Goal: Contribute content: Share content

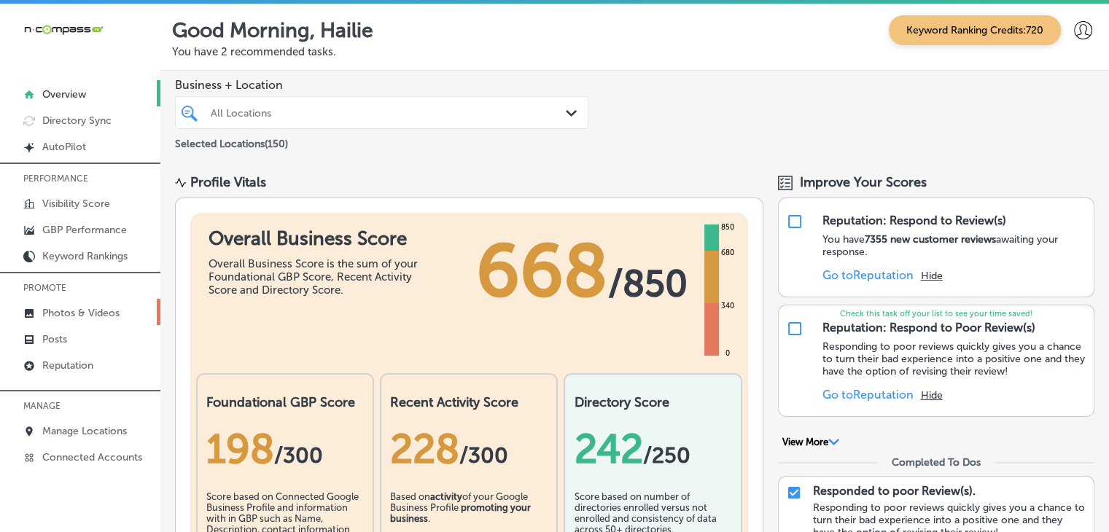
click at [105, 314] on p "Photos & Videos" at bounding box center [80, 313] width 77 height 12
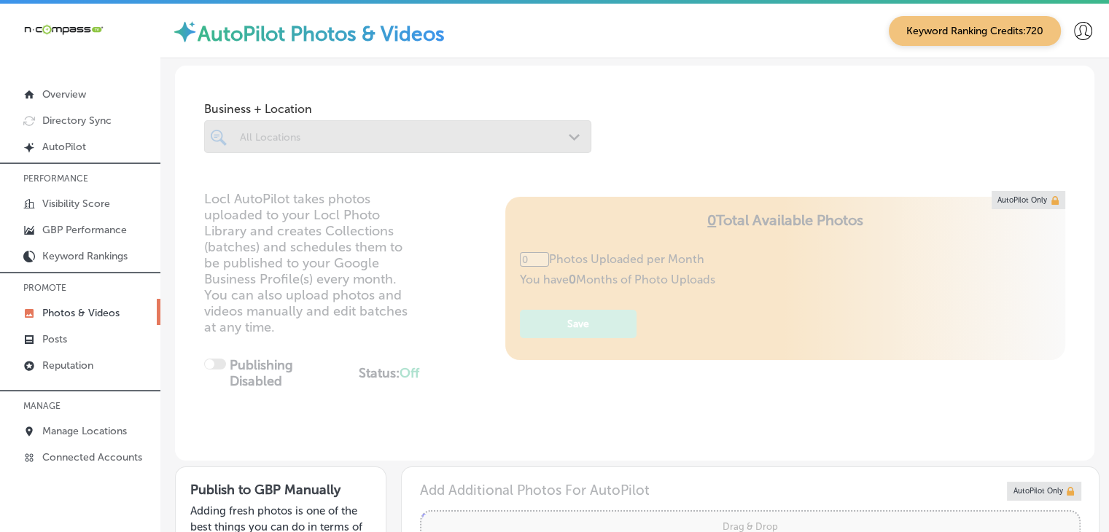
type input "5"
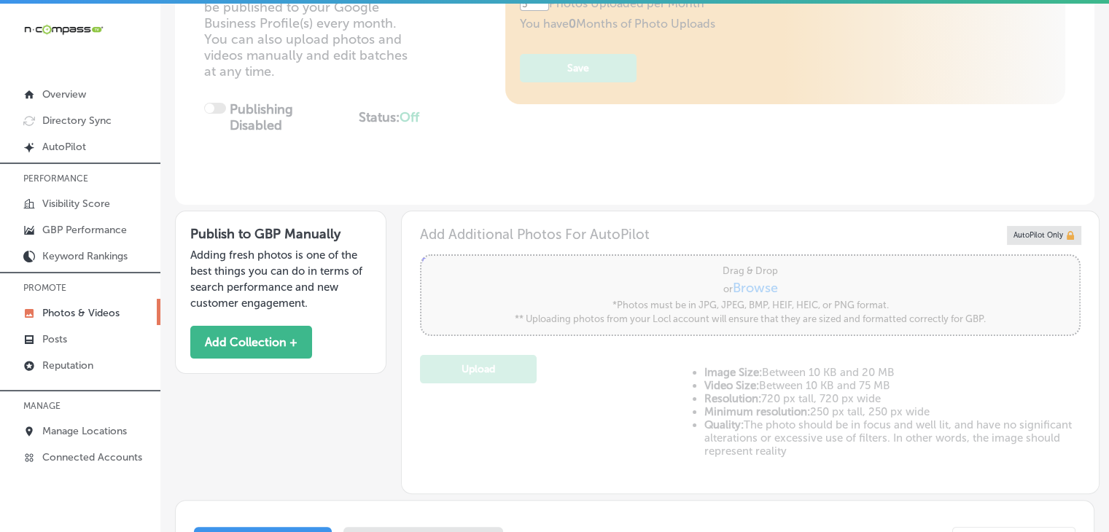
scroll to position [292, 0]
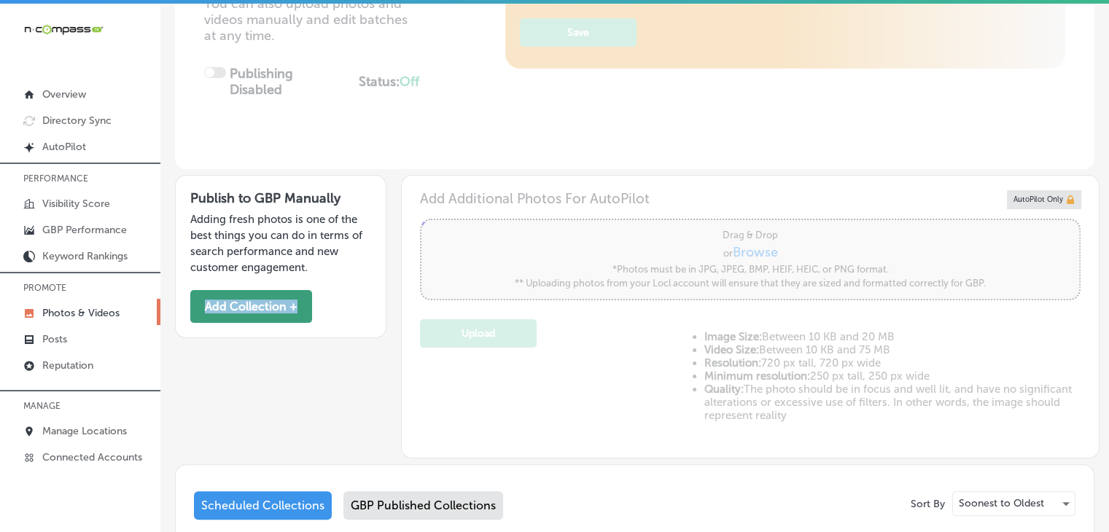
drag, startPoint x: 333, startPoint y: 269, endPoint x: 303, endPoint y: 303, distance: 45.0
click at [328, 280] on div "Publish to GBP Manually Adding fresh photos is one of the best things you can d…" at bounding box center [281, 256] width 212 height 163
click at [303, 303] on button "Add Collection +" at bounding box center [251, 306] width 122 height 33
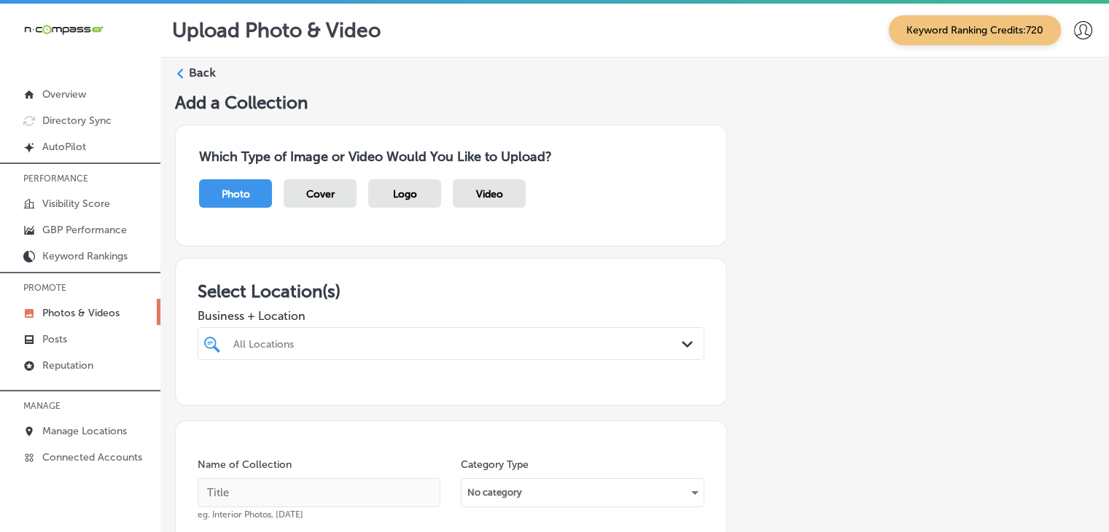
click at [347, 352] on div "All Locations Path Created with Sketch." at bounding box center [451, 344] width 507 height 33
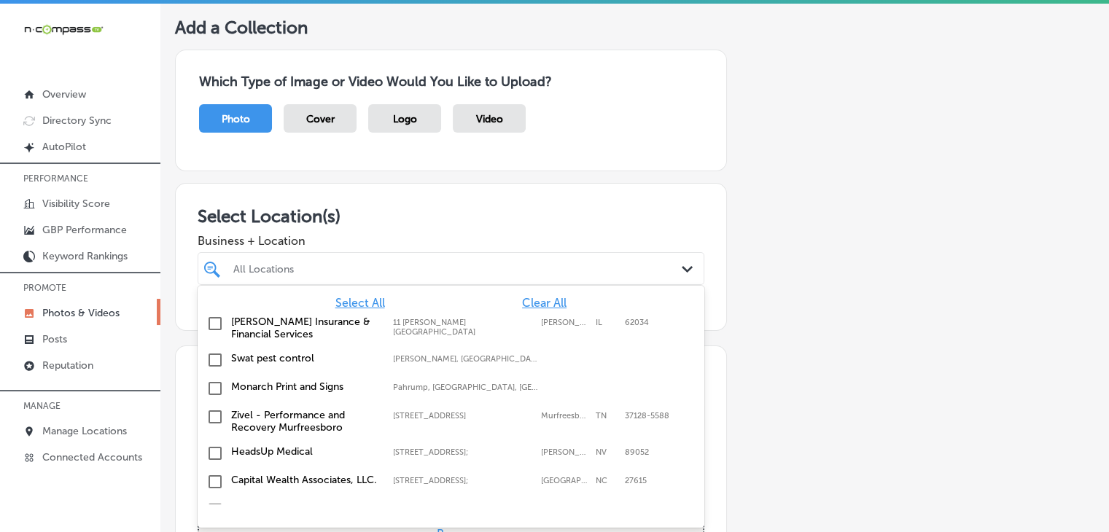
scroll to position [76, 0]
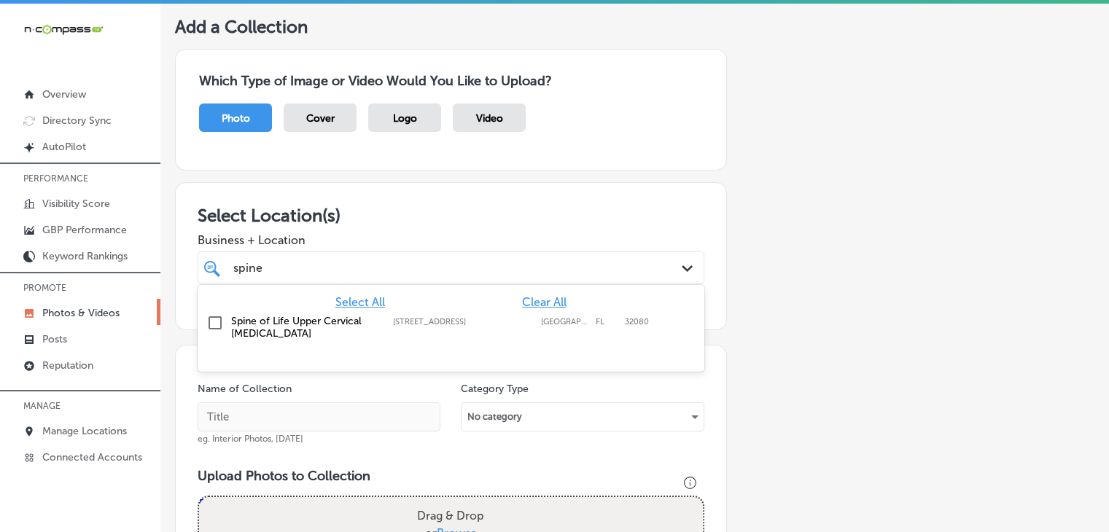
click at [353, 332] on label "Spine of Life Upper Cervical [MEDICAL_DATA]" at bounding box center [304, 327] width 147 height 25
click at [391, 260] on div "spine spine" at bounding box center [429, 268] width 395 height 20
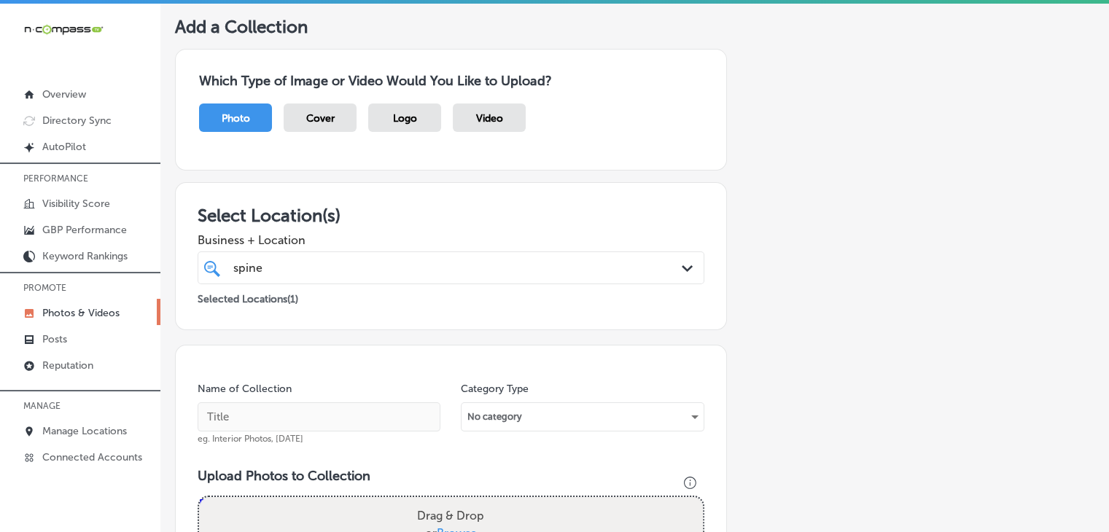
type input "spine"
click at [328, 412] on input "text" at bounding box center [319, 417] width 243 height 29
type input "Spine of Life Upper Cervical [MEDICAL_DATA], [DATE], Week 1"
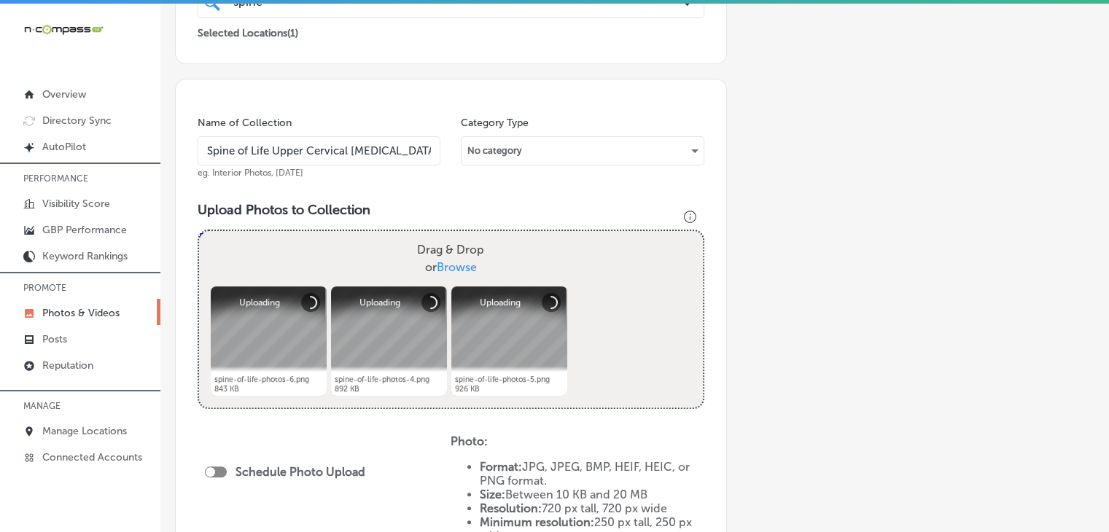
scroll to position [368, 0]
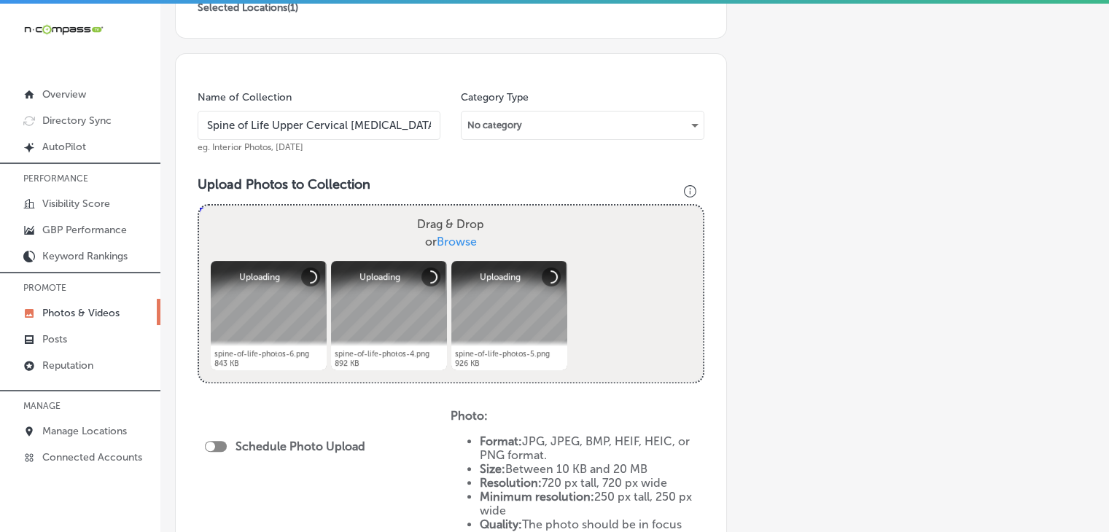
click at [222, 447] on div at bounding box center [216, 446] width 22 height 11
checkbox input "true"
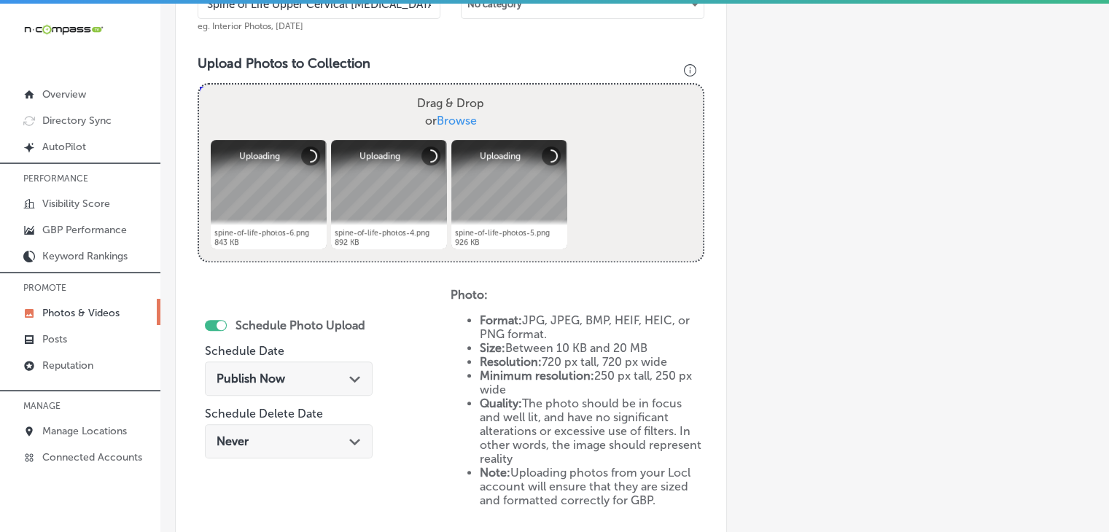
scroll to position [514, 0]
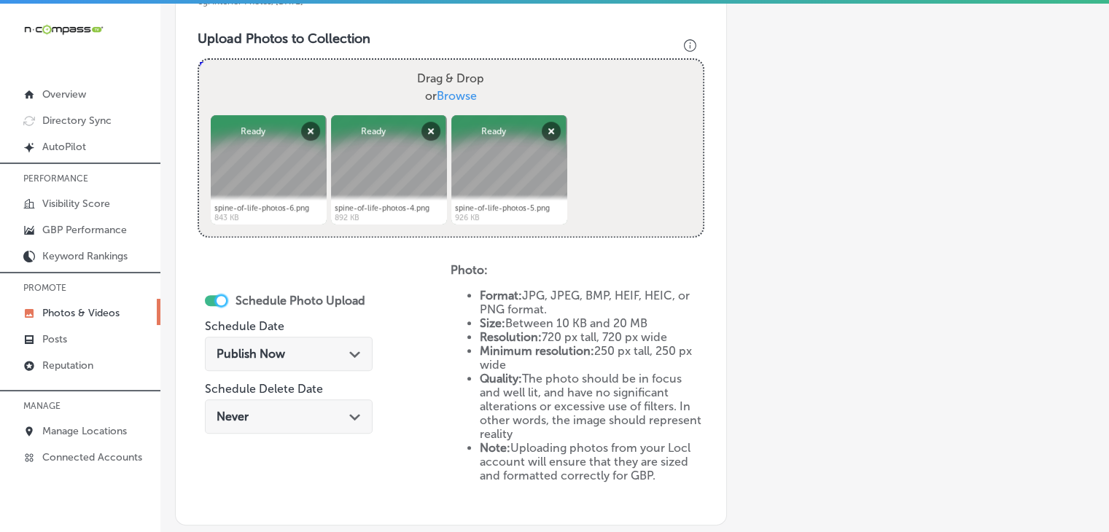
drag, startPoint x: 326, startPoint y: 360, endPoint x: 325, endPoint y: 338, distance: 21.9
click at [325, 360] on div "Publish Now Path Created with Sketch." at bounding box center [289, 354] width 168 height 34
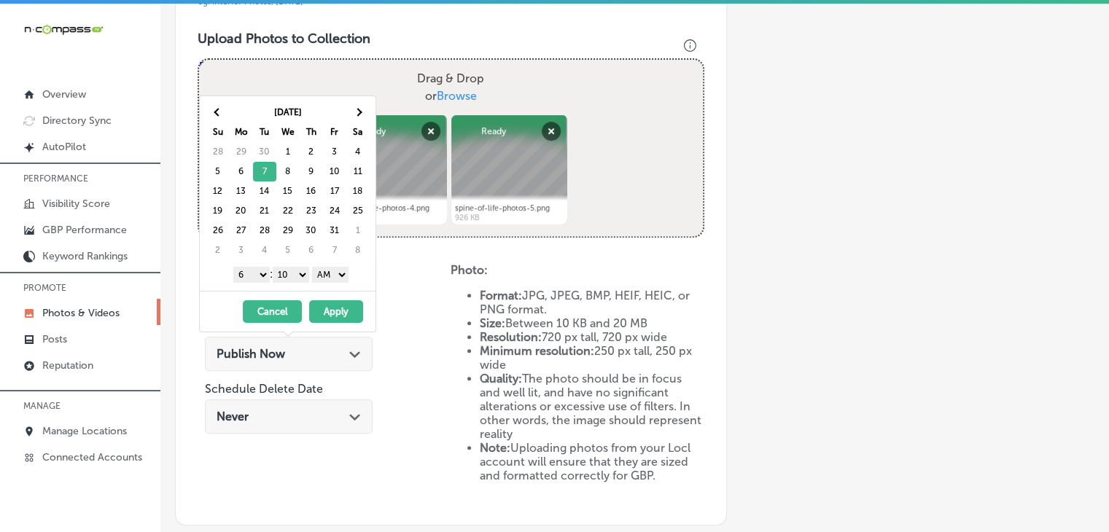
click at [259, 272] on select "1 2 3 4 5 6 7 8 9 10 11 12" at bounding box center [251, 275] width 36 height 16
click at [290, 278] on select "00 10 20 30 40 50" at bounding box center [291, 275] width 36 height 16
click at [327, 272] on select "AM PM" at bounding box center [330, 275] width 36 height 16
click at [327, 305] on button "Apply" at bounding box center [336, 312] width 54 height 23
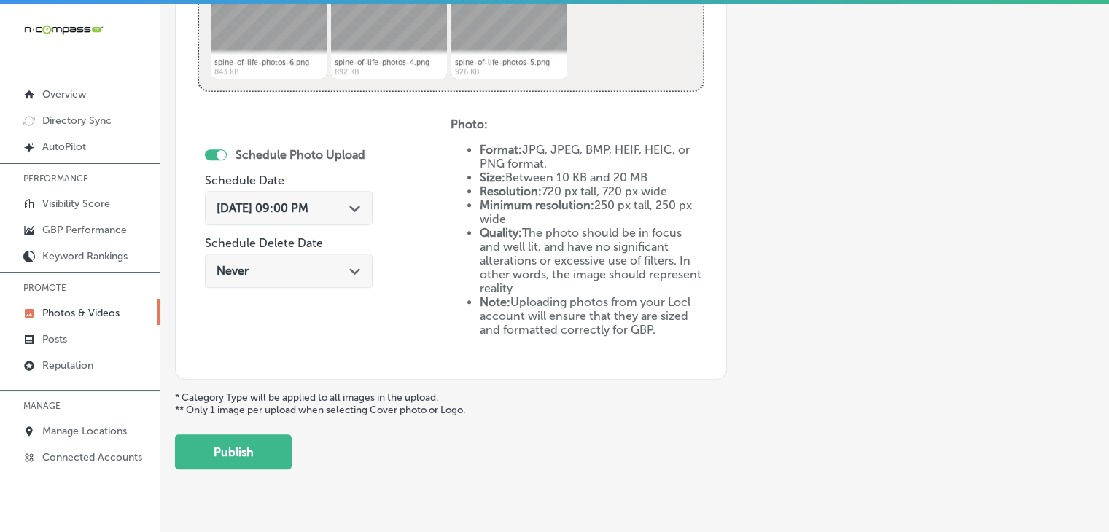
drag, startPoint x: 280, startPoint y: 422, endPoint x: 276, endPoint y: 431, distance: 10.2
click at [274, 436] on button "Publish" at bounding box center [233, 452] width 117 height 35
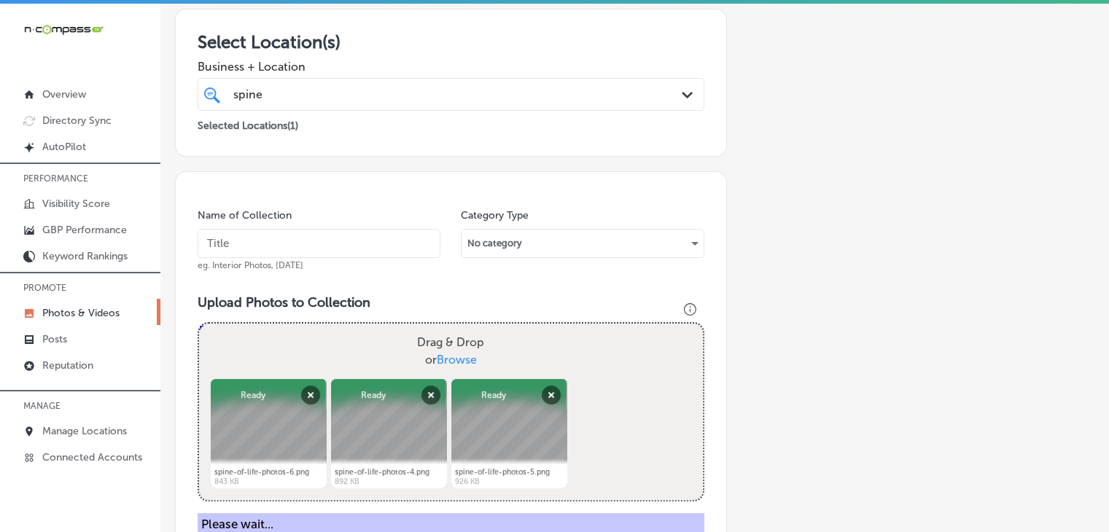
scroll to position [222, 0]
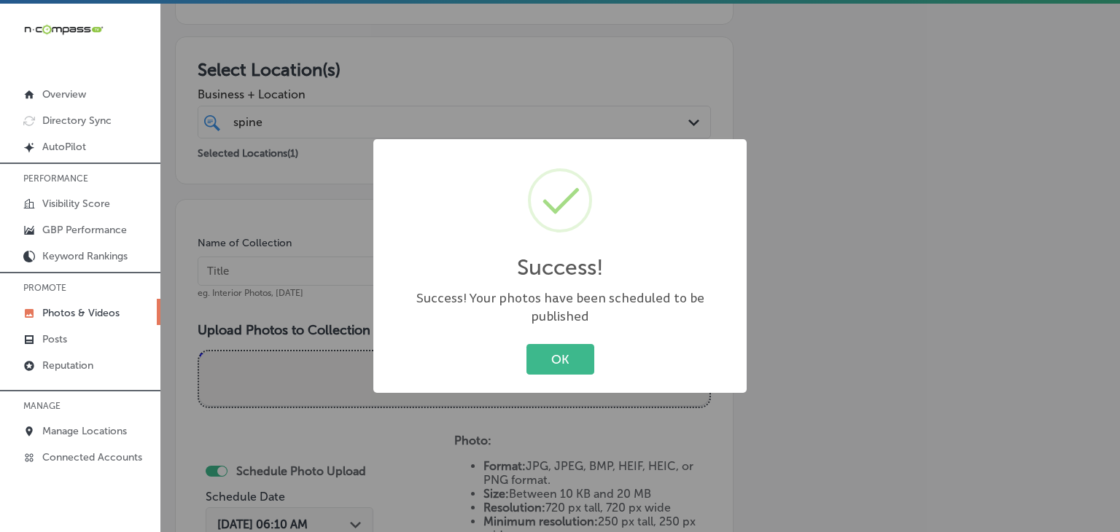
click at [333, 292] on div "Success! × Success! Your photos have been scheduled to be published OK Cancel" at bounding box center [560, 266] width 1120 height 532
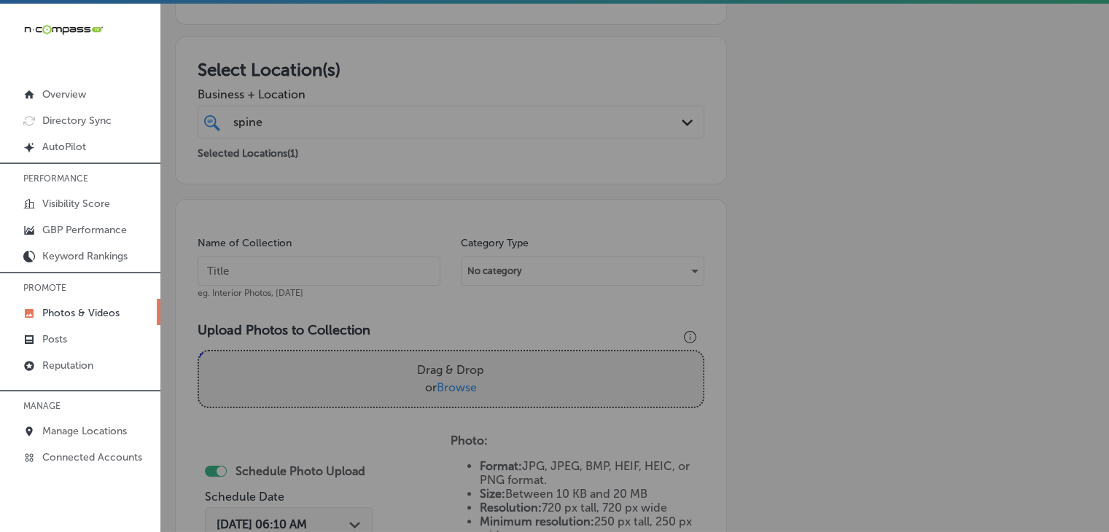
click at [346, 255] on div "Name of Collection eg. Interior Photos, [DATE]" at bounding box center [319, 267] width 243 height 63
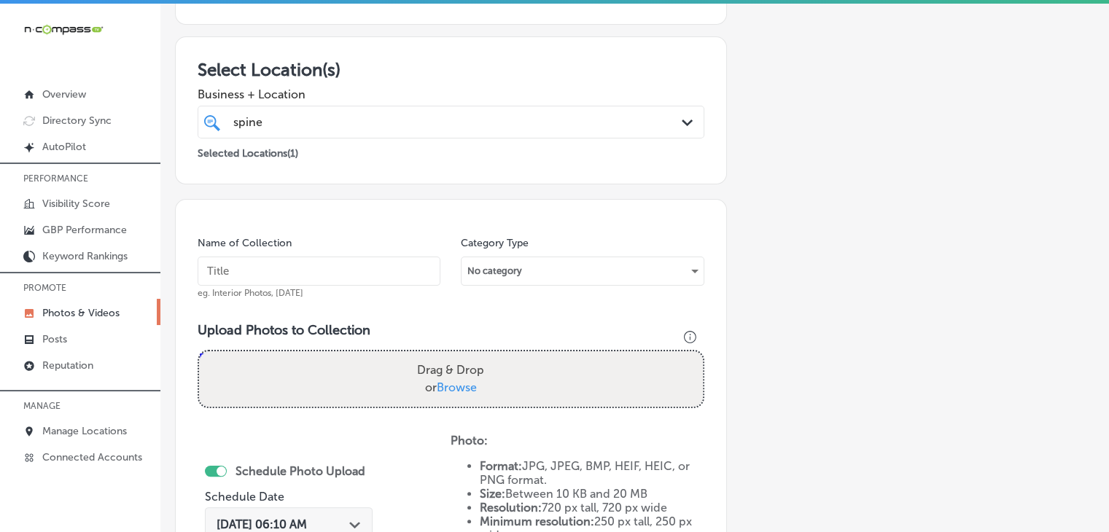
click at [347, 263] on input "text" at bounding box center [319, 271] width 243 height 29
paste input "Spine of Life Upper Cervical [MEDICAL_DATA], [DATE], Week"
type input "Spine of Life Upper Cervical [MEDICAL_DATA], [DATE], Week 2"
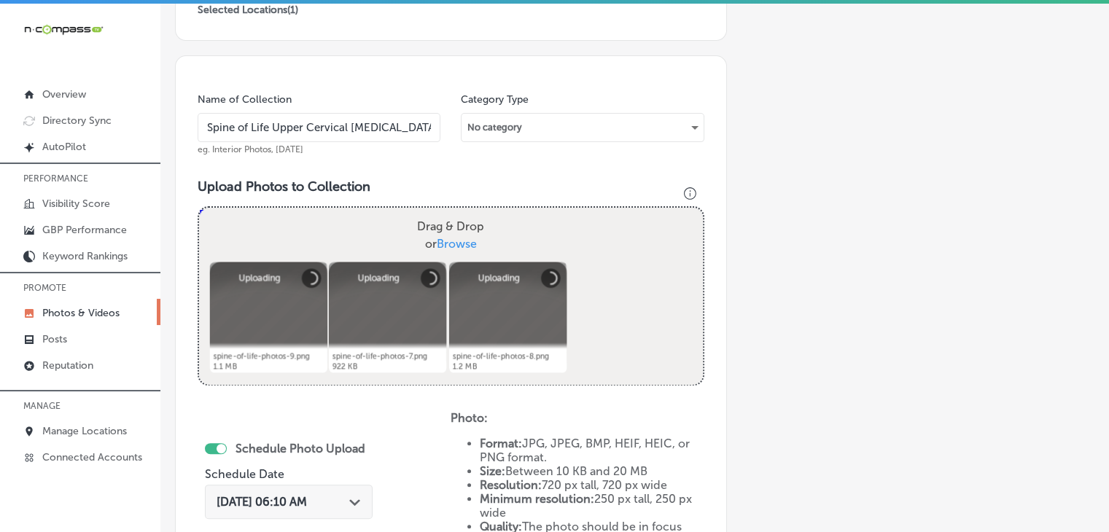
scroll to position [368, 0]
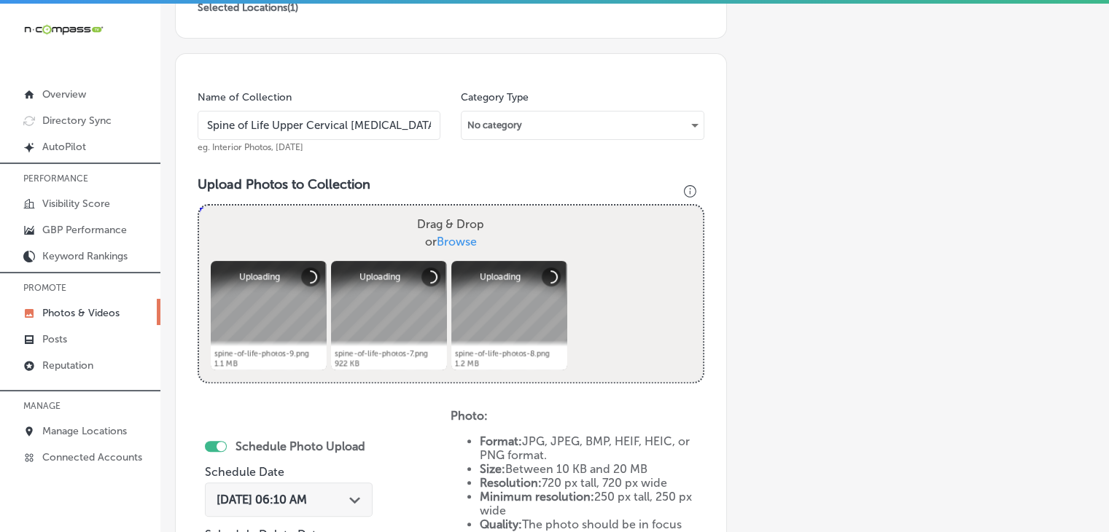
click at [307, 497] on span "[DATE] 06:10 AM" at bounding box center [262, 500] width 90 height 14
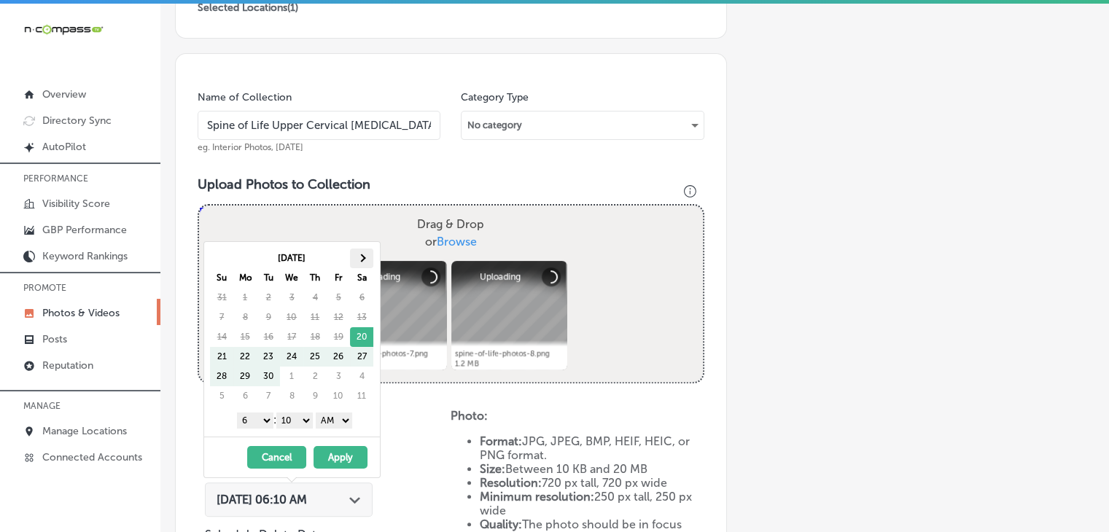
click at [352, 260] on th at bounding box center [361, 259] width 23 height 20
click at [255, 415] on select "1 2 3 4 5 6 7 8 9 10 11 12" at bounding box center [255, 421] width 36 height 16
drag, startPoint x: 255, startPoint y: 412, endPoint x: 301, endPoint y: 418, distance: 47.0
click at [301, 418] on select "00 10 20 30 40 50" at bounding box center [294, 421] width 36 height 16
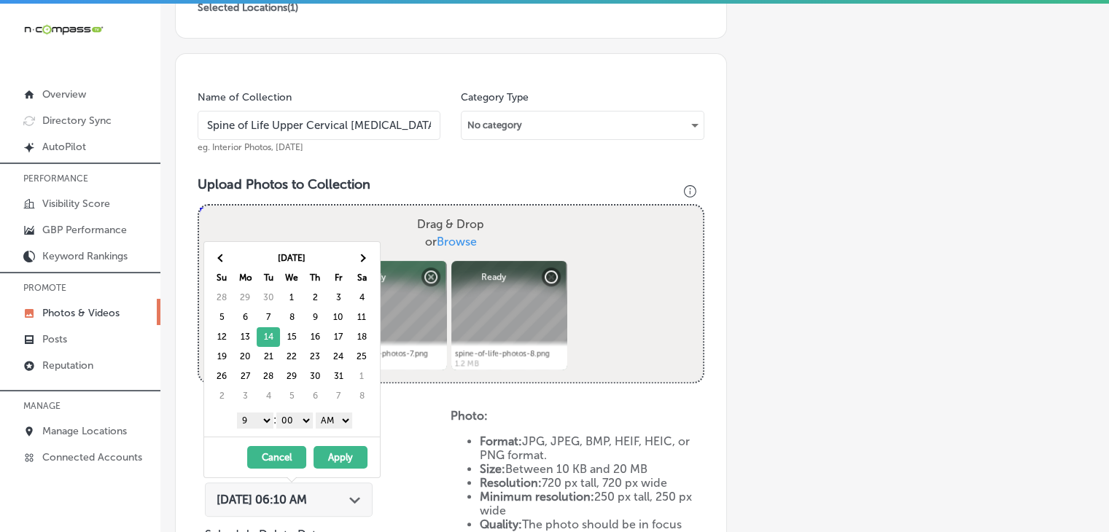
click at [330, 416] on select "AM PM" at bounding box center [334, 421] width 36 height 16
click at [330, 457] on button "Apply" at bounding box center [341, 457] width 54 height 23
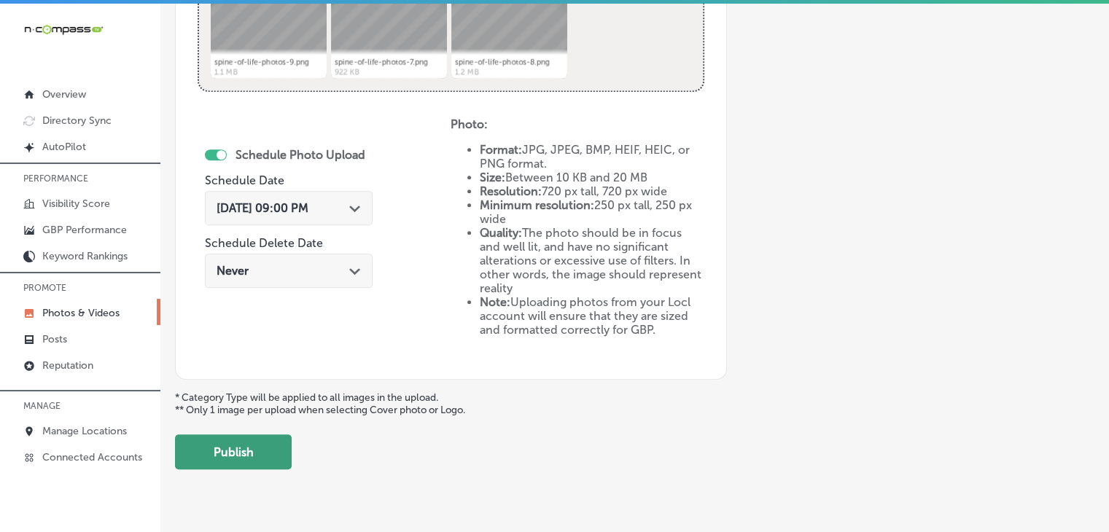
click at [230, 439] on button "Publish" at bounding box center [233, 452] width 117 height 35
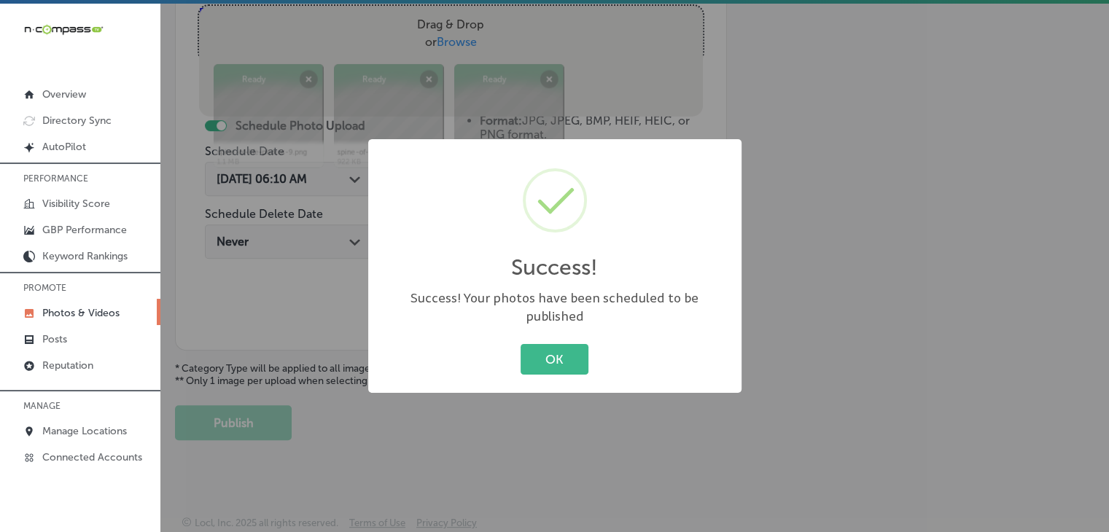
scroll to position [565, 0]
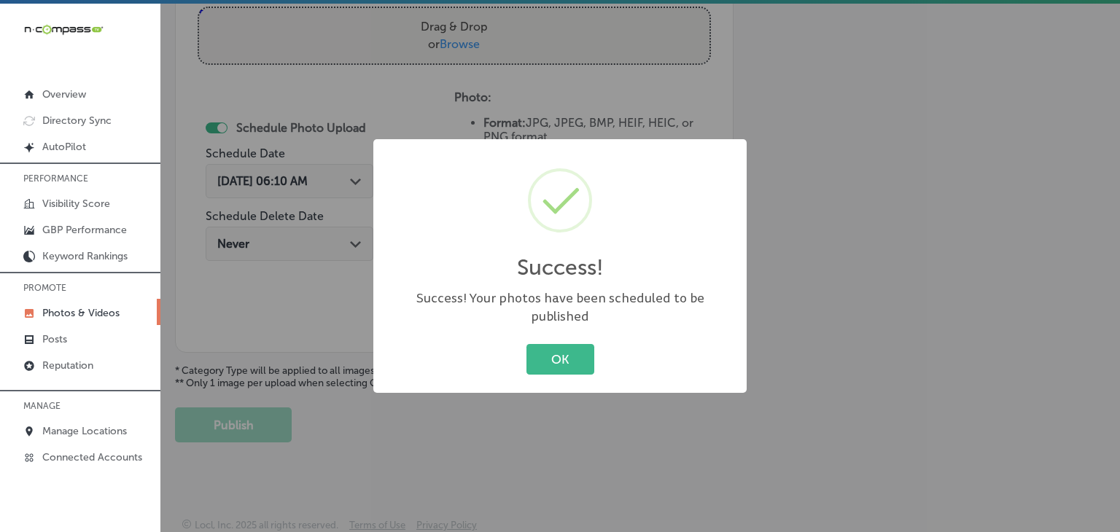
click at [281, 367] on div "Success! × Success! Your photos have been scheduled to be published OK Cancel" at bounding box center [560, 266] width 1120 height 532
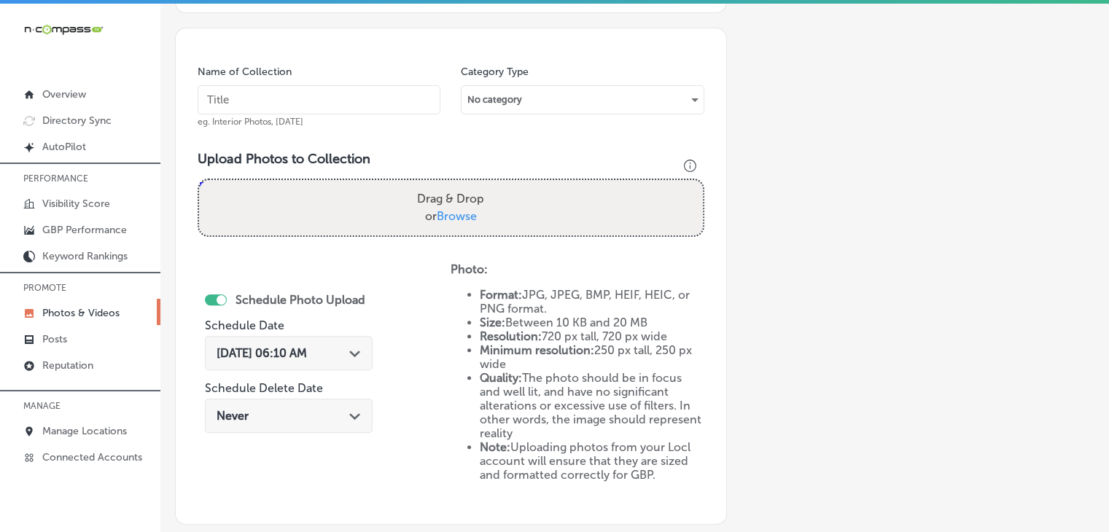
scroll to position [274, 0]
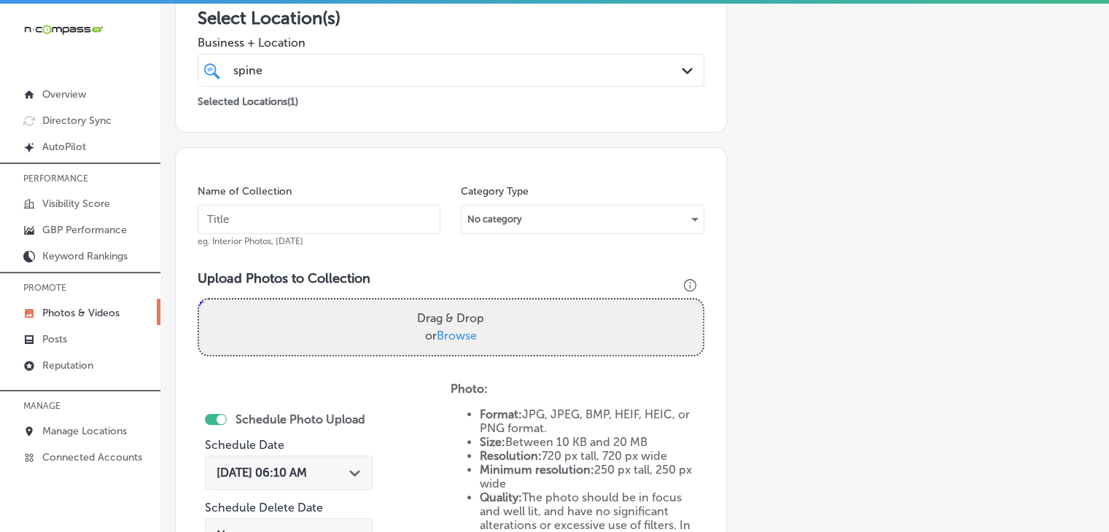
click at [428, 209] on input "text" at bounding box center [319, 219] width 243 height 29
paste input "Spine of Life Upper Cervical [MEDICAL_DATA], [DATE], Week"
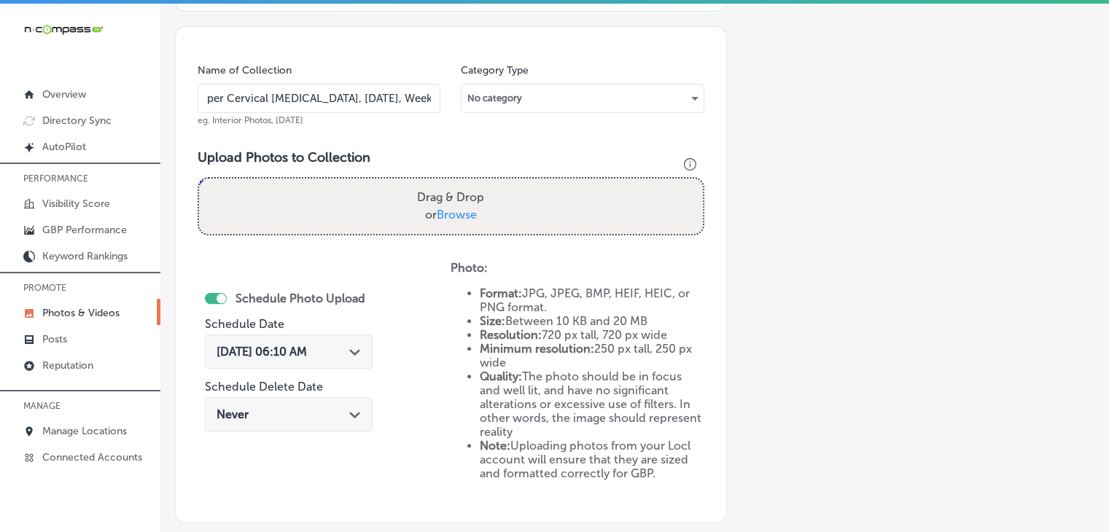
scroll to position [419, 0]
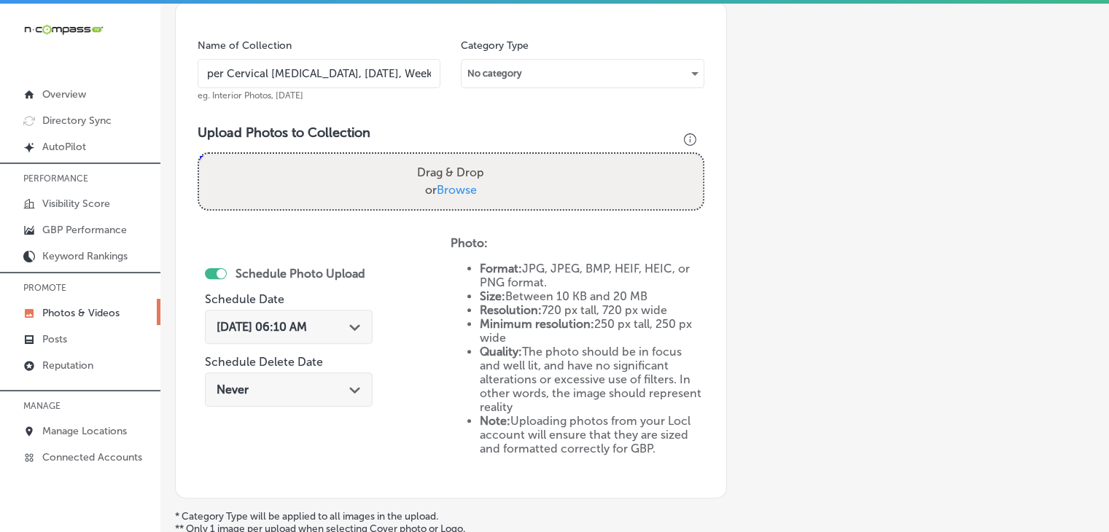
type input "Spine of Life Upper Cervical [MEDICAL_DATA], [DATE], Week 3"
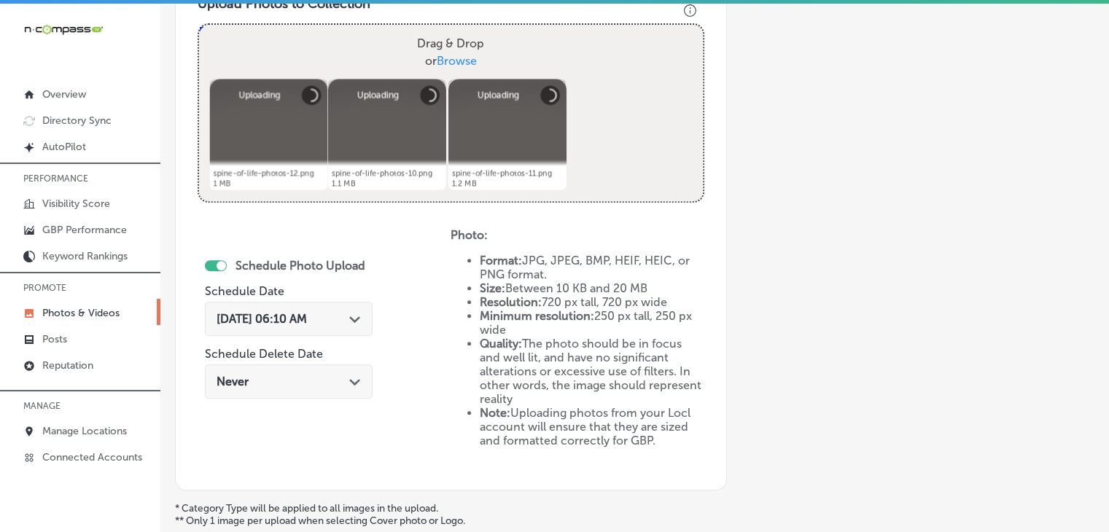
scroll to position [565, 0]
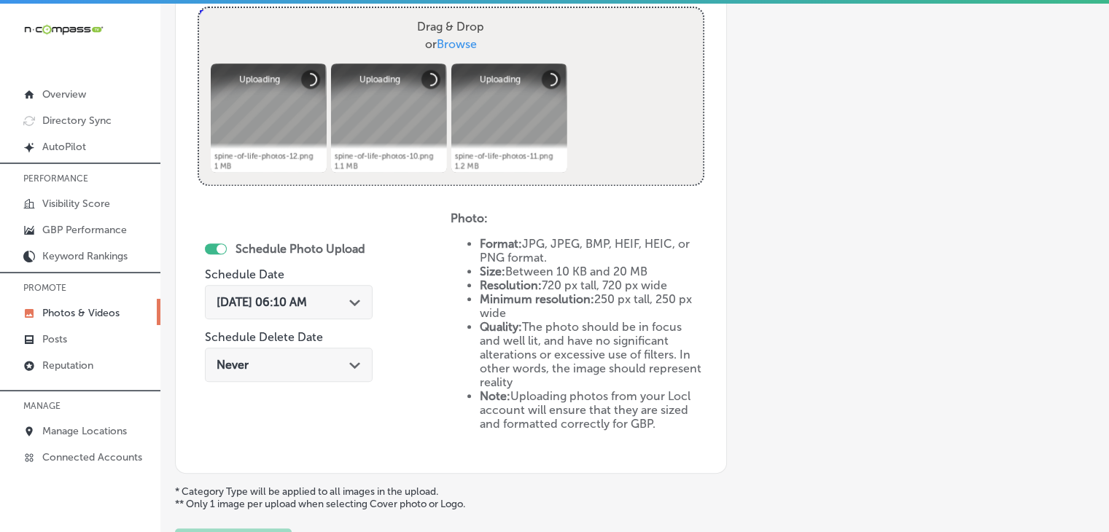
click at [421, 297] on div "Schedule Photo Upload Schedule Date [DATE] 06:10 AM Path Created with Sketch. S…" at bounding box center [324, 332] width 253 height 240
click at [384, 295] on div "Schedule Photo Upload Schedule Date [DATE] 06:10 AM Path Created with Sketch. S…" at bounding box center [294, 314] width 179 height 158
click at [356, 291] on div "[DATE] 06:10 AM Path Created with Sketch." at bounding box center [289, 302] width 168 height 34
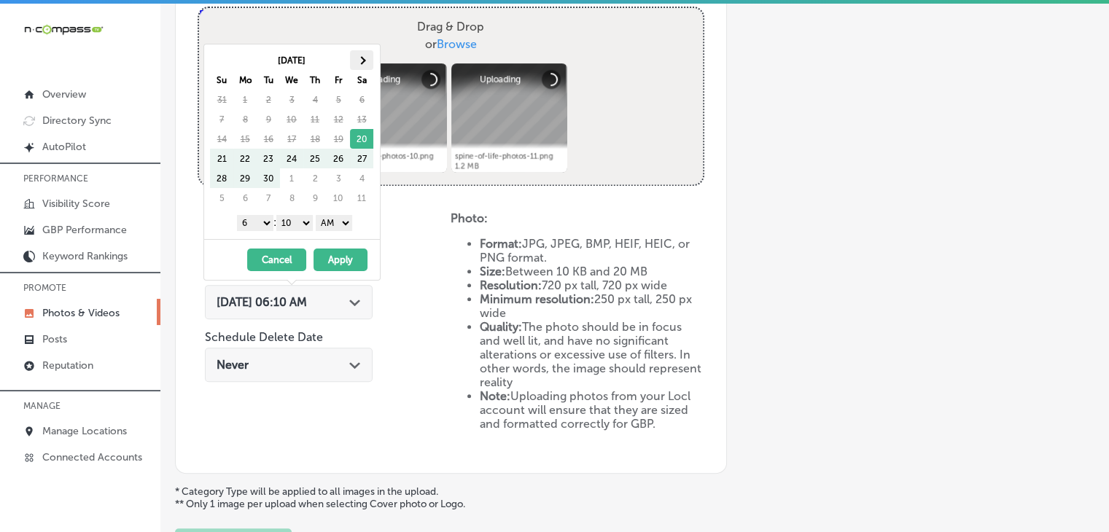
click at [372, 62] on table "[DATE] Su Mo Tu We Th Fr Sa 31 1 2 3 4 5 6 7 8 9 10 11 12 13 14 15 16 17 18 19 …" at bounding box center [292, 129] width 164 height 158
click at [372, 61] on th at bounding box center [361, 60] width 23 height 20
click at [258, 222] on select "1 2 3 4 5 6 7 8 9 10 11 12" at bounding box center [255, 223] width 36 height 16
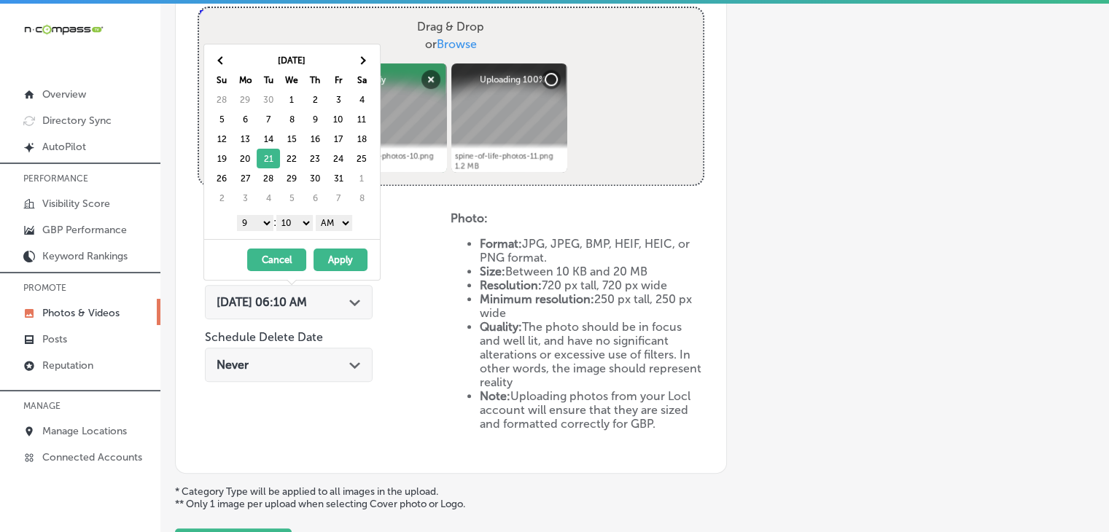
click at [279, 224] on div "1 2 3 4 5 6 7 8 9 10 11 12 : 00 10 20 30 40 50 AM PM" at bounding box center [295, 223] width 170 height 22
click at [284, 228] on select "00 10 20 30 40 50" at bounding box center [294, 223] width 36 height 16
drag, startPoint x: 330, startPoint y: 212, endPoint x: 341, endPoint y: 233, distance: 23.2
click at [331, 214] on div "1 2 3 4 5 6 7 8 9 10 11 12 : 00 10 20 30 40 50 AM PM" at bounding box center [295, 223] width 170 height 22
click at [344, 228] on select "AM PM" at bounding box center [334, 223] width 36 height 16
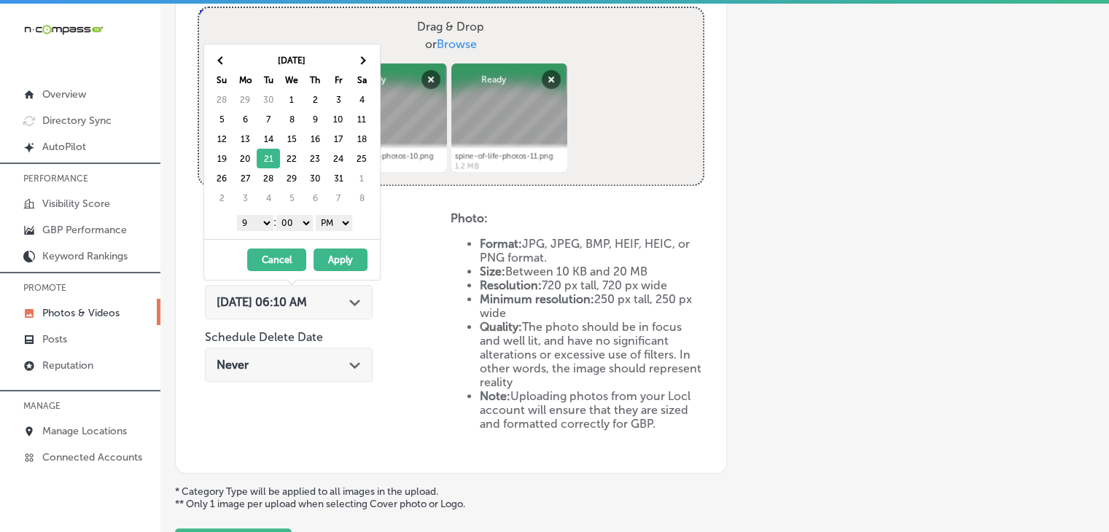
click at [341, 251] on button "Apply" at bounding box center [341, 260] width 54 height 23
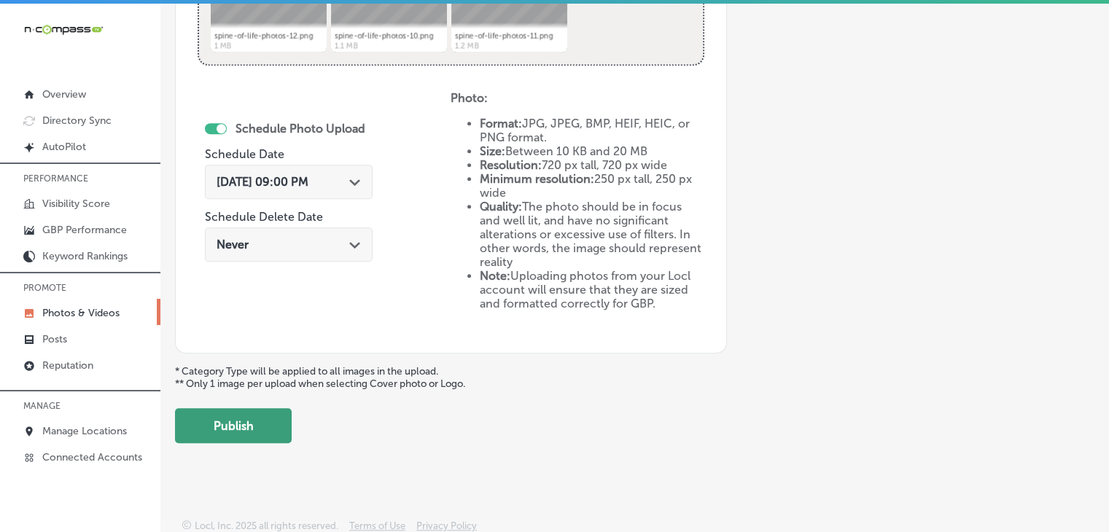
click at [272, 415] on button "Publish" at bounding box center [233, 425] width 117 height 35
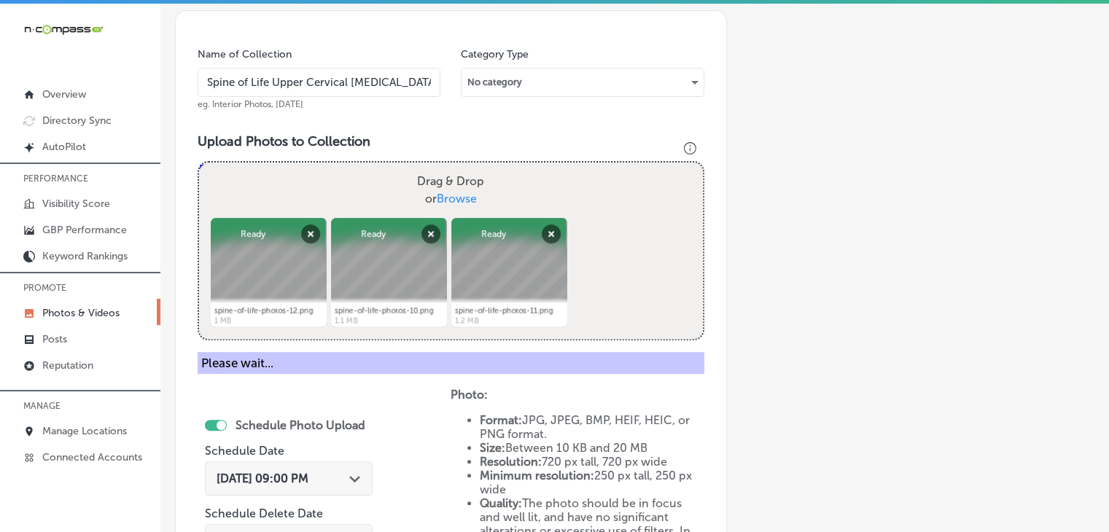
scroll to position [248, 0]
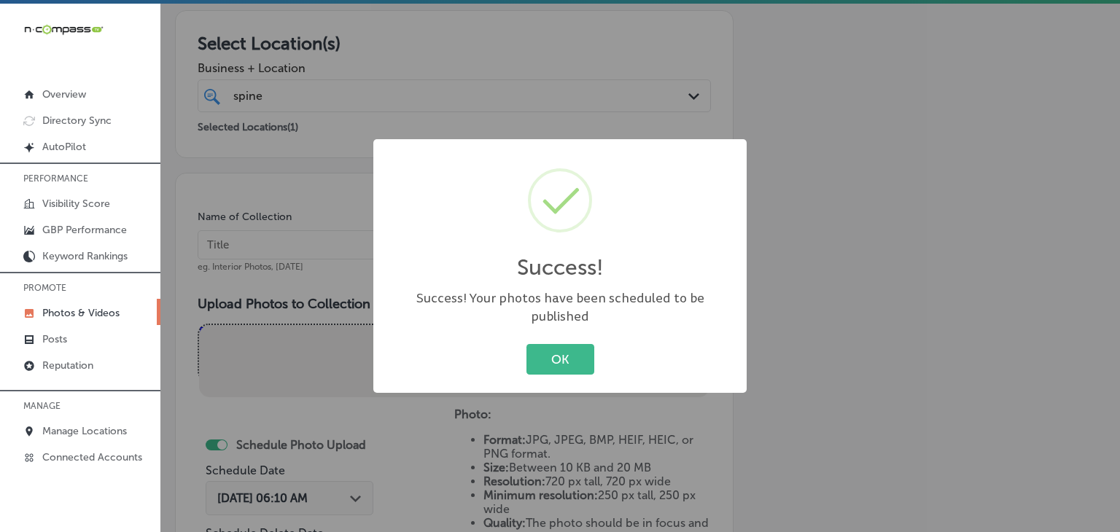
click at [362, 222] on div "Success! × Success! Your photos have been scheduled to be published OK Cancel" at bounding box center [560, 266] width 1120 height 532
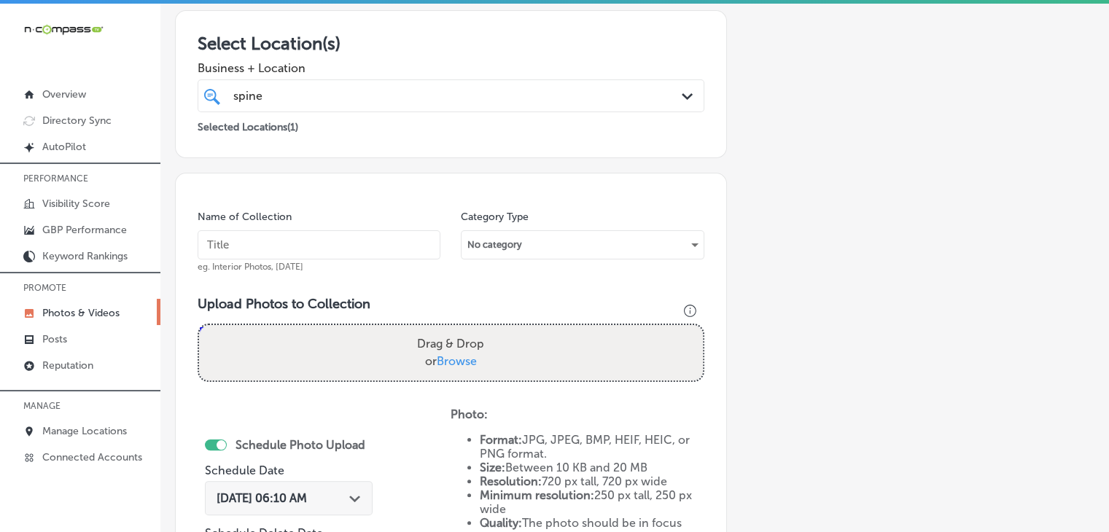
click at [341, 247] on input "text" at bounding box center [319, 244] width 243 height 29
paste input "Spine of Life Upper Cervical [MEDICAL_DATA], [DATE], Week"
type input "Spine of Life Upper Cervical [MEDICAL_DATA], [DATE], Week 4"
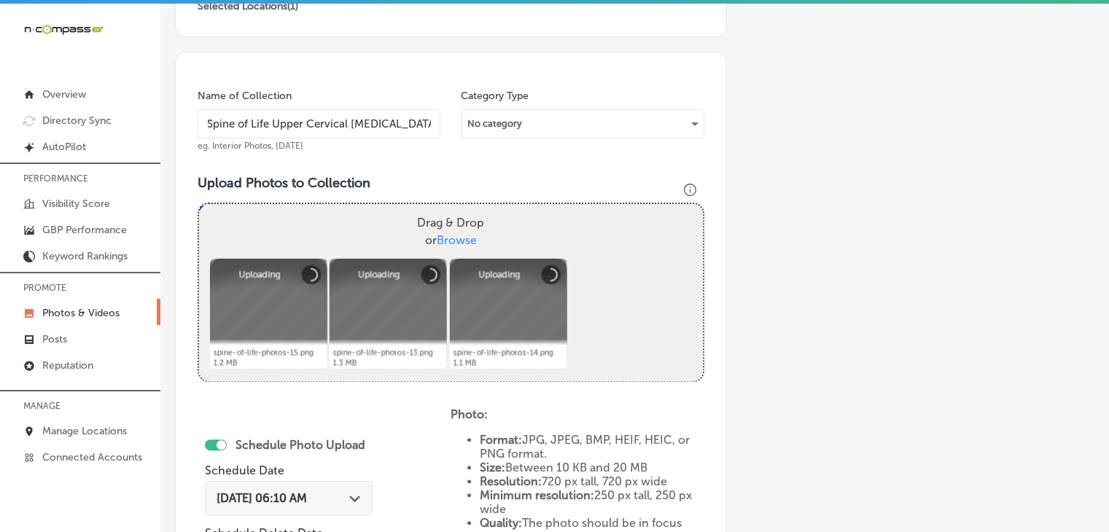
scroll to position [540, 0]
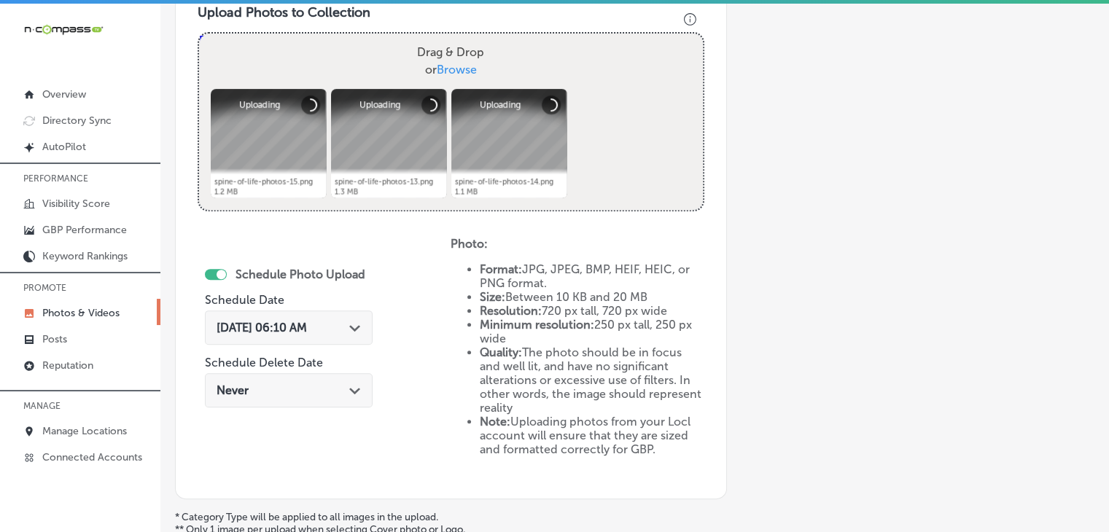
click at [356, 341] on div "[DATE] 06:10 AM Path Created with Sketch." at bounding box center [289, 328] width 168 height 34
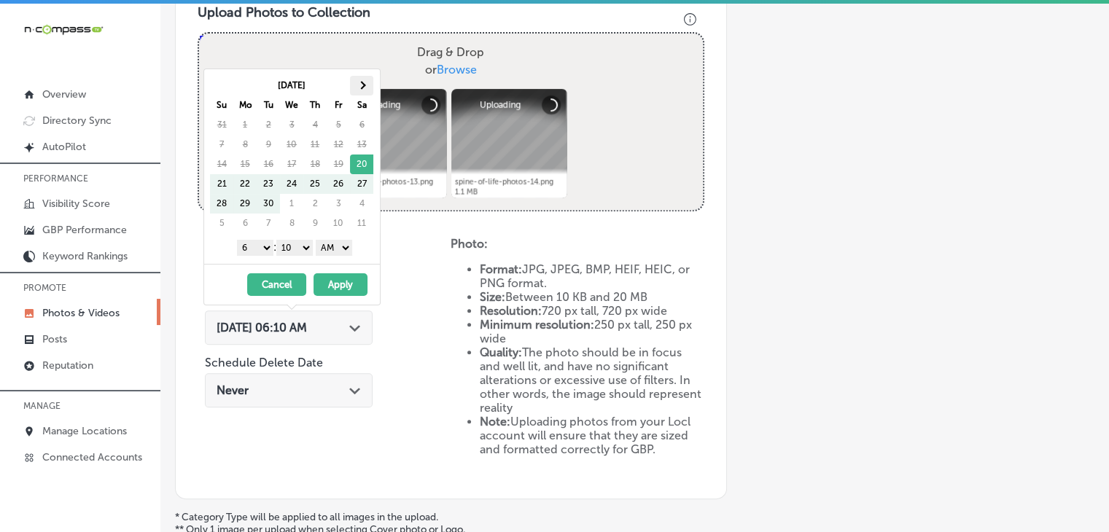
click at [370, 83] on th at bounding box center [361, 86] width 23 height 20
click at [270, 255] on div "1 2 3 4 5 6 7 8 9 10 11 12 : 00 10 20 30 40 50 AM PM" at bounding box center [295, 247] width 170 height 22
click at [268, 243] on select "1 2 3 4 5 6 7 8 9 10 11 12" at bounding box center [255, 248] width 36 height 16
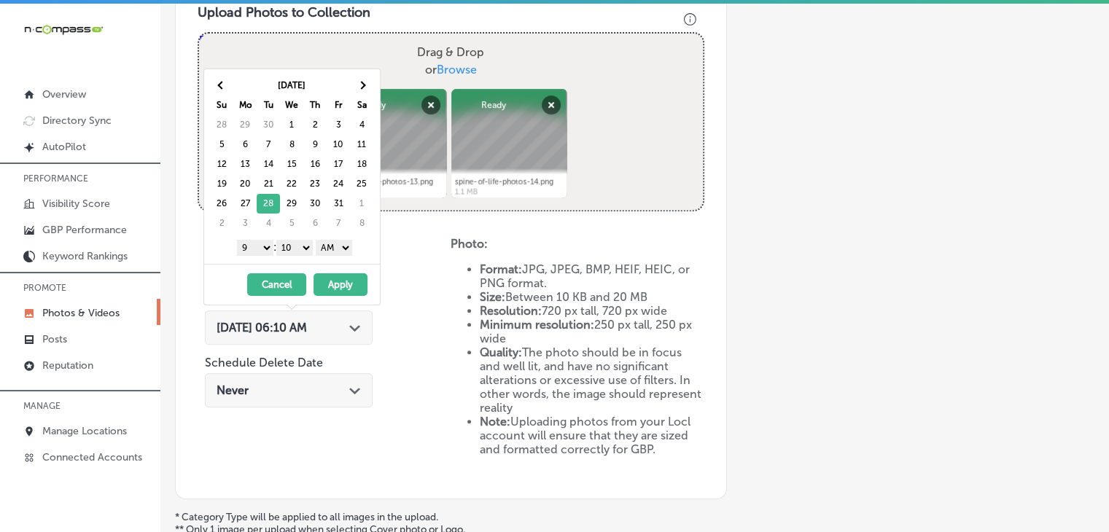
click at [315, 244] on div "1 2 3 4 5 6 7 8 9 10 11 12 : 00 10 20 30 40 50 AM PM" at bounding box center [295, 247] width 170 height 22
click at [312, 253] on select "00 10 20 30 40 50" at bounding box center [294, 248] width 36 height 16
drag, startPoint x: 349, startPoint y: 237, endPoint x: 346, endPoint y: 267, distance: 30.1
click at [349, 239] on div "1 2 3 4 5 6 7 8 9 10 11 12 : 00 10 20 30 40 50 AM PM" at bounding box center [295, 247] width 170 height 22
click at [344, 249] on select "AM PM" at bounding box center [334, 248] width 36 height 16
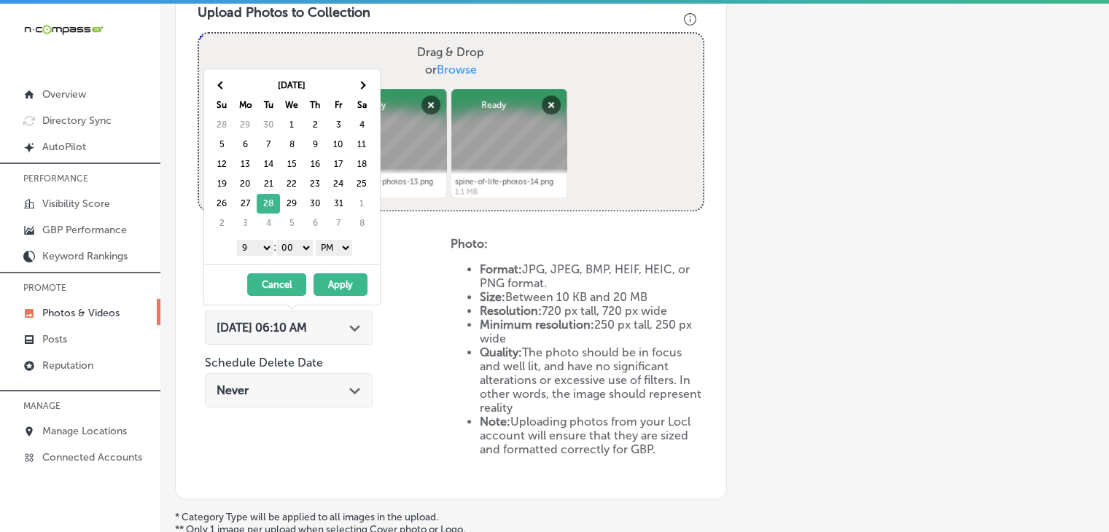
click at [340, 283] on button "Apply" at bounding box center [341, 285] width 54 height 23
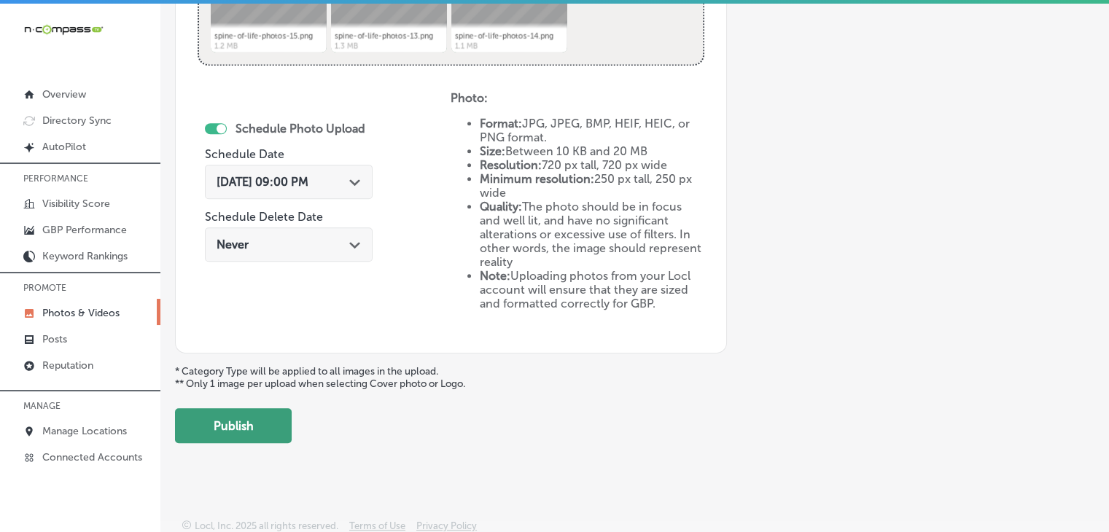
click at [259, 415] on button "Publish" at bounding box center [233, 425] width 117 height 35
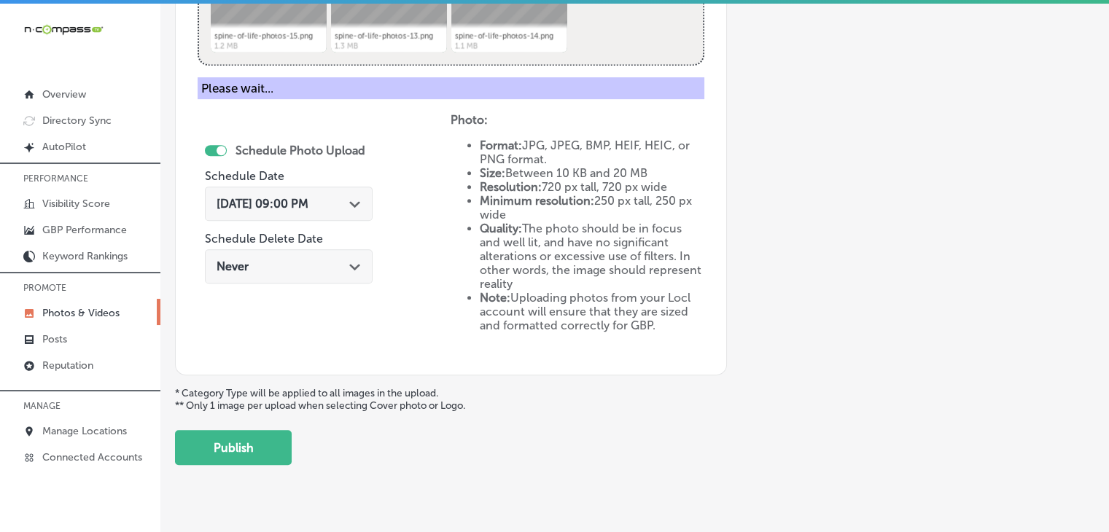
scroll to position [394, 0]
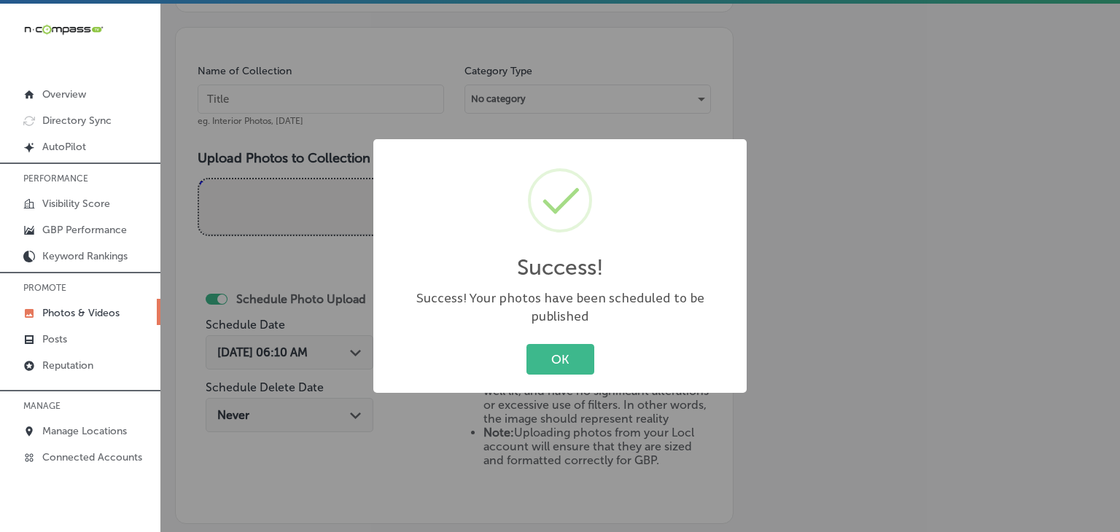
click at [360, 149] on div "Success! × Success! Your photos have been scheduled to be published OK Cancel" at bounding box center [560, 266] width 1120 height 532
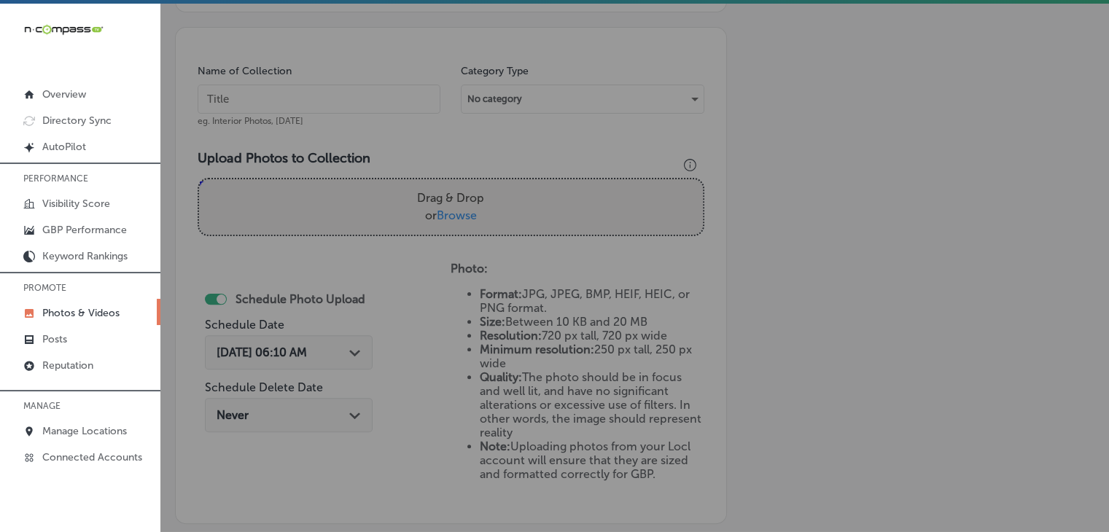
click at [359, 92] on input "text" at bounding box center [319, 99] width 243 height 29
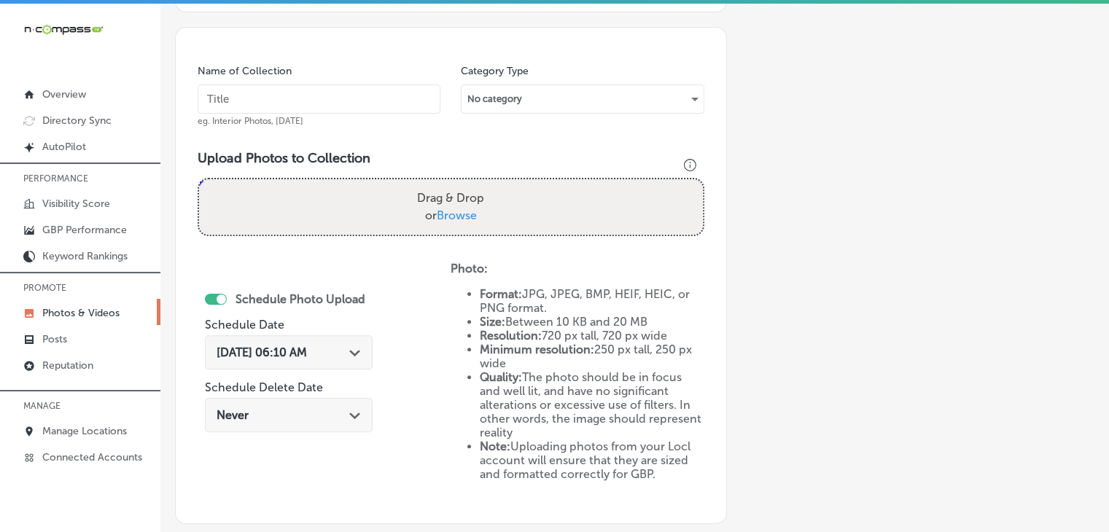
paste input "Spine of Life Upper Cervical [MEDICAL_DATA], [DATE], Week"
click at [353, 95] on input "Spine of Life Upper Cervical [MEDICAL_DATA], [DATE], Week" at bounding box center [319, 99] width 243 height 29
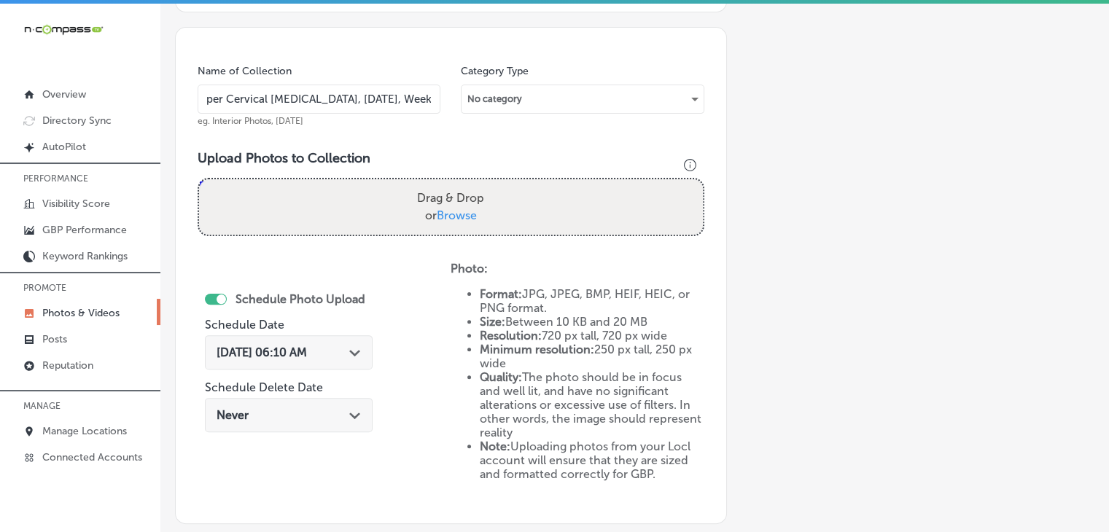
type input "Spine of Life Upper Cervical [MEDICAL_DATA], [DATE], Week 1"
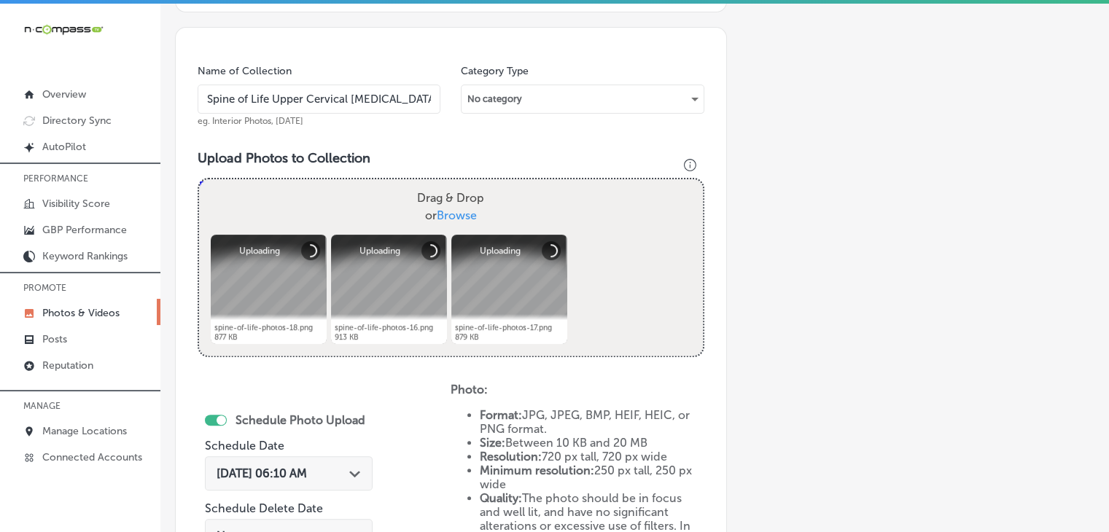
click at [307, 467] on span "[DATE] 06:10 AM" at bounding box center [262, 474] width 90 height 14
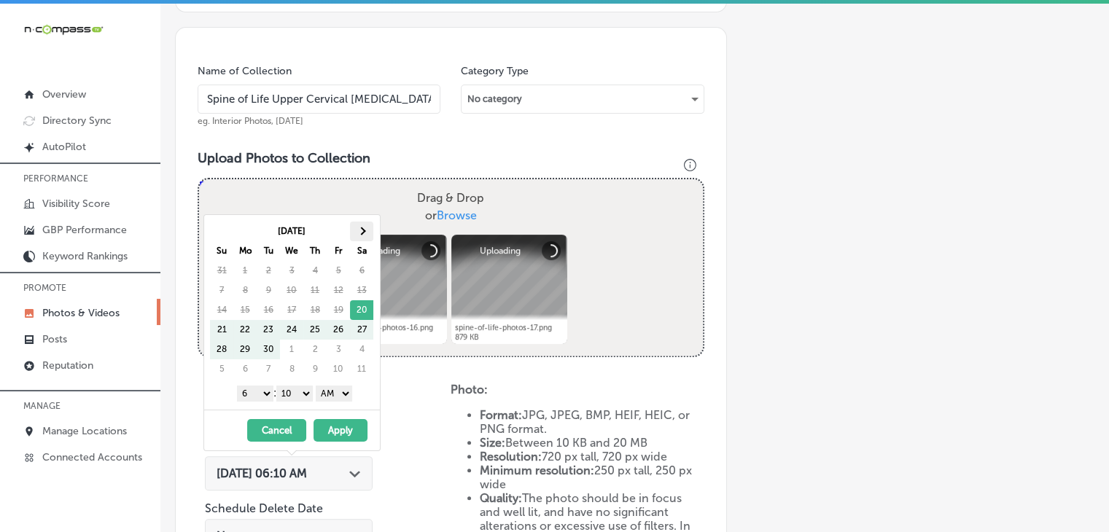
click at [370, 228] on th at bounding box center [361, 232] width 23 height 20
click at [257, 390] on select "1 2 3 4 5 6 7 8 9 10 11 12" at bounding box center [255, 394] width 36 height 16
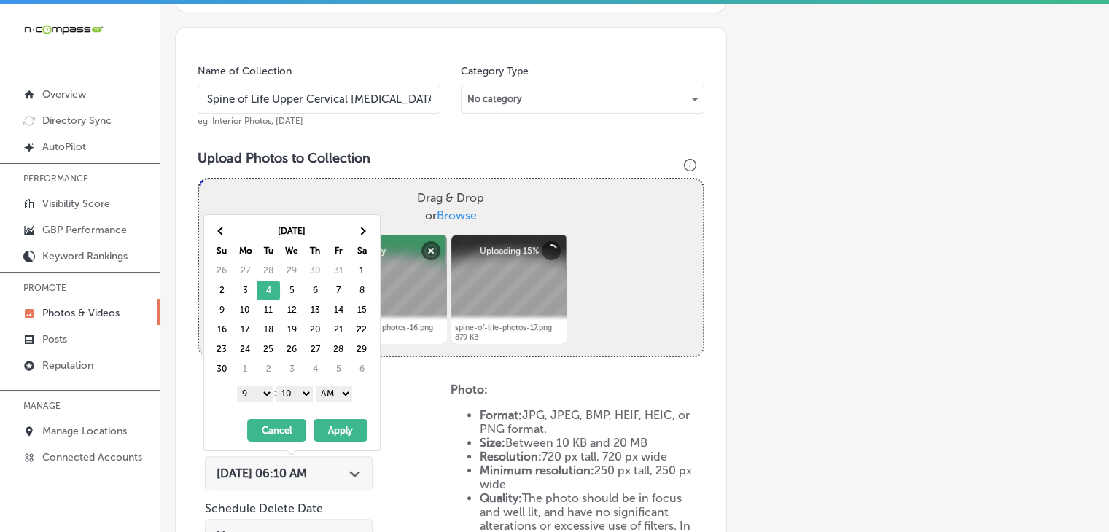
click at [287, 391] on select "00 10 20 30 40 50" at bounding box center [294, 394] width 36 height 16
click at [336, 398] on select "AM PM" at bounding box center [334, 394] width 36 height 16
click at [348, 423] on button "Apply" at bounding box center [341, 430] width 54 height 23
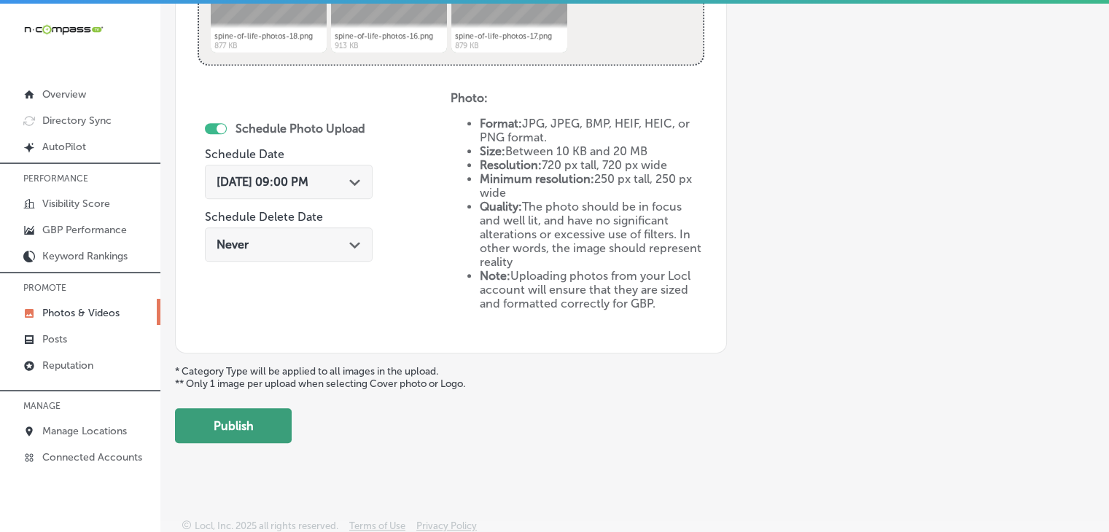
click at [255, 415] on button "Publish" at bounding box center [233, 425] width 117 height 35
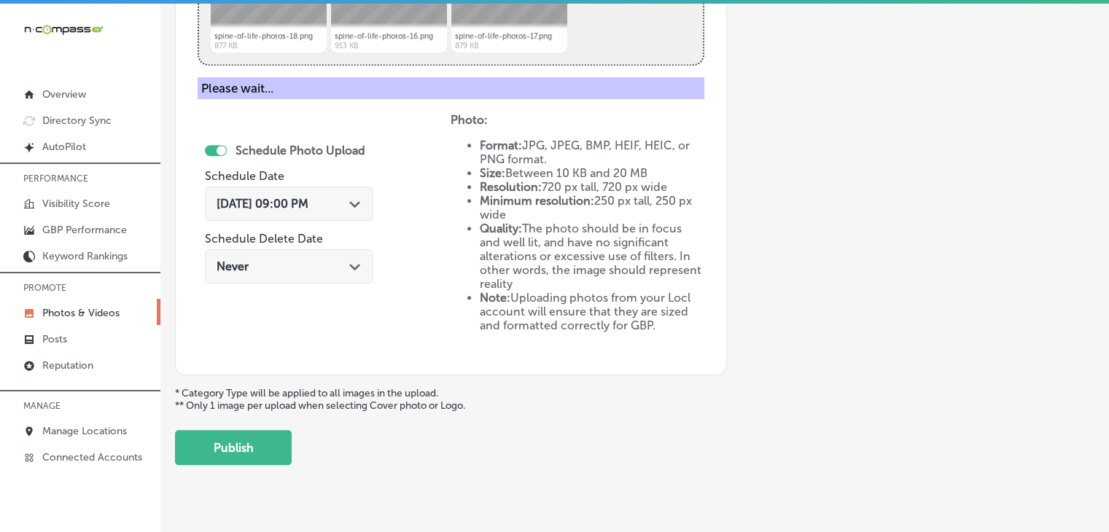
scroll to position [394, 0]
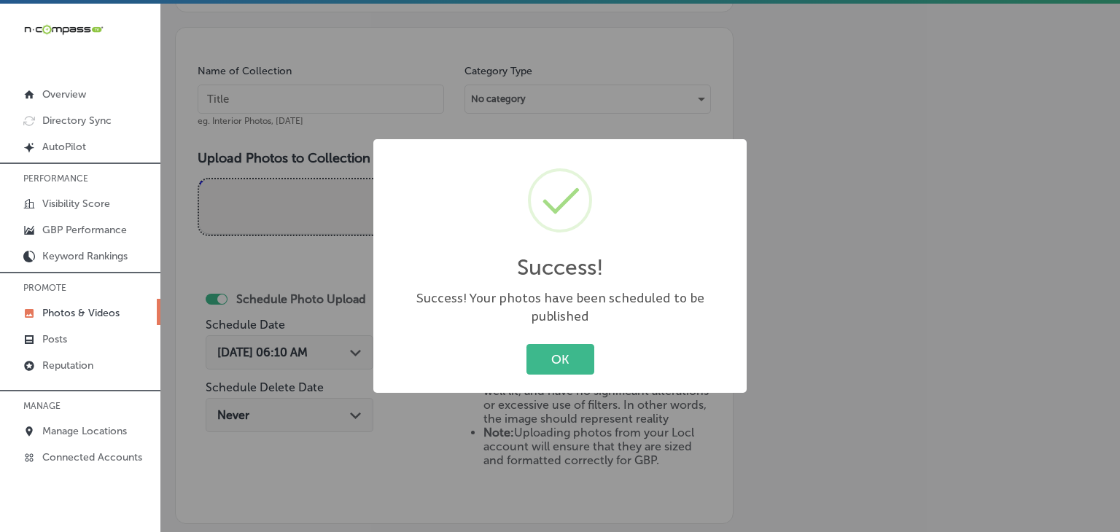
click at [346, 157] on div "Success! × Success! Your photos have been scheduled to be published OK Cancel" at bounding box center [560, 266] width 1120 height 532
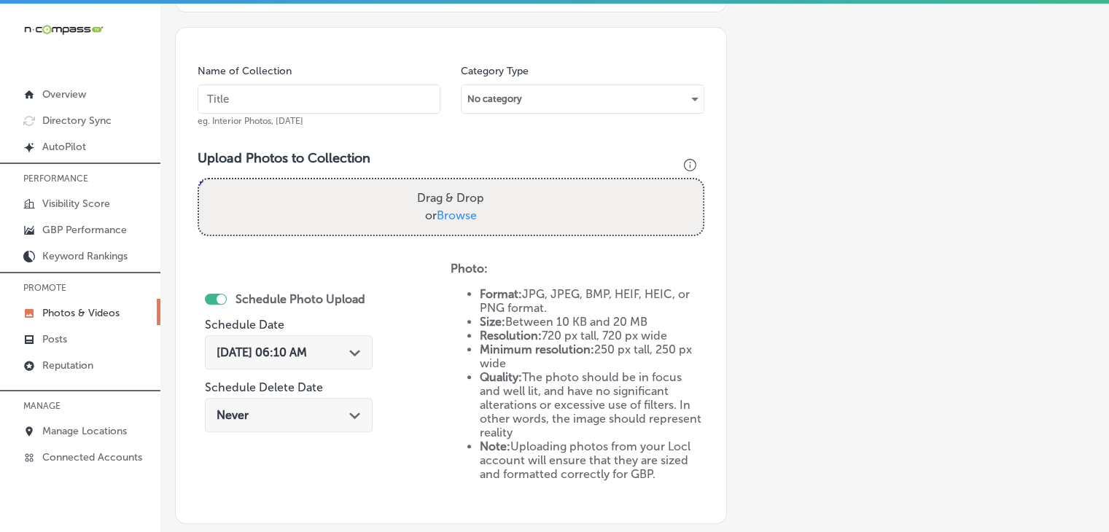
click at [355, 93] on input "text" at bounding box center [319, 99] width 243 height 29
paste input "Spine of Life Upper Cervical [MEDICAL_DATA], [DATE], Week"
type input "Spine of Life Upper Cervical [MEDICAL_DATA], [DATE], Week 2"
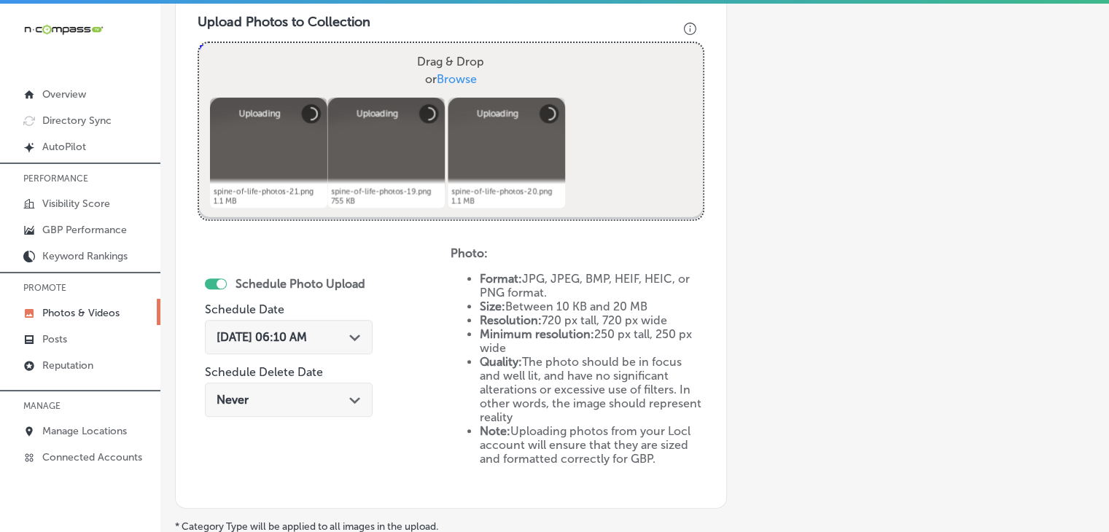
scroll to position [540, 0]
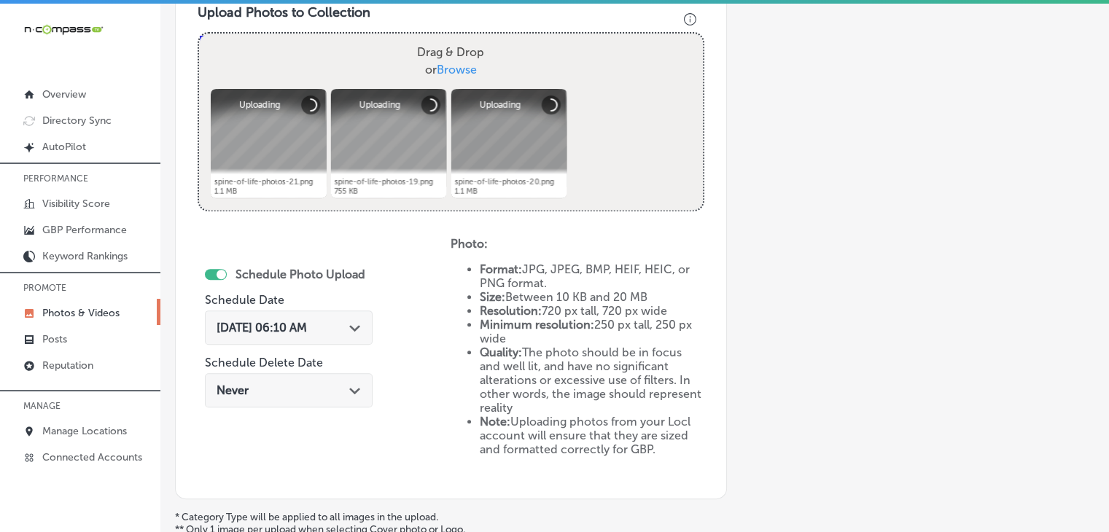
click at [307, 322] on span "[DATE] 06:10 AM" at bounding box center [262, 328] width 90 height 14
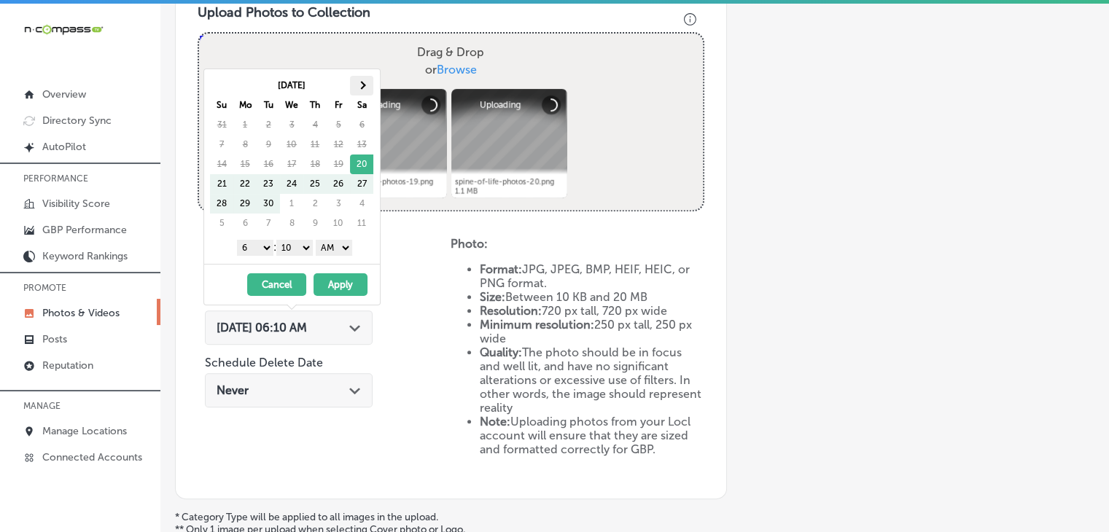
click at [368, 87] on th at bounding box center [361, 86] width 23 height 20
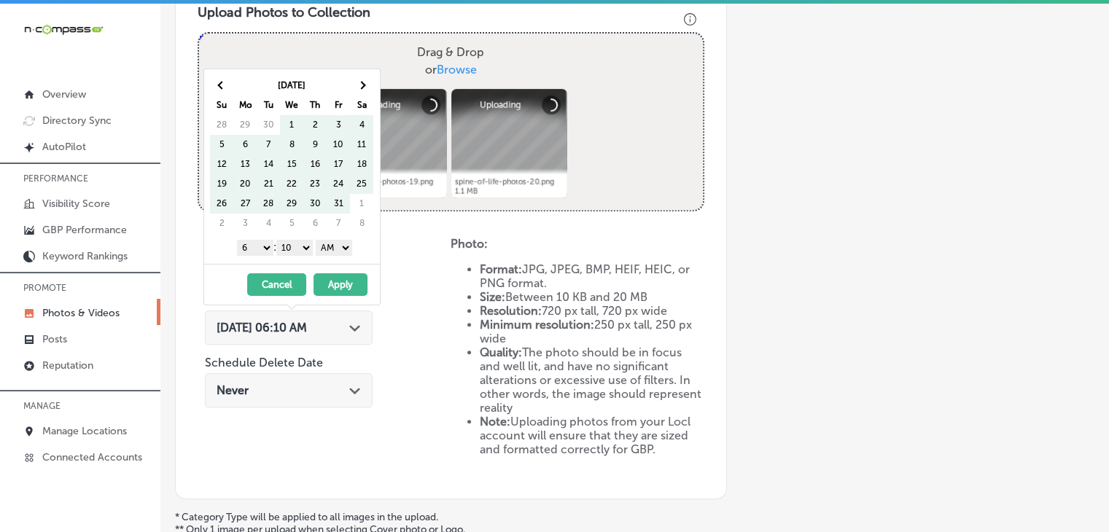
click at [368, 87] on th at bounding box center [361, 86] width 23 height 20
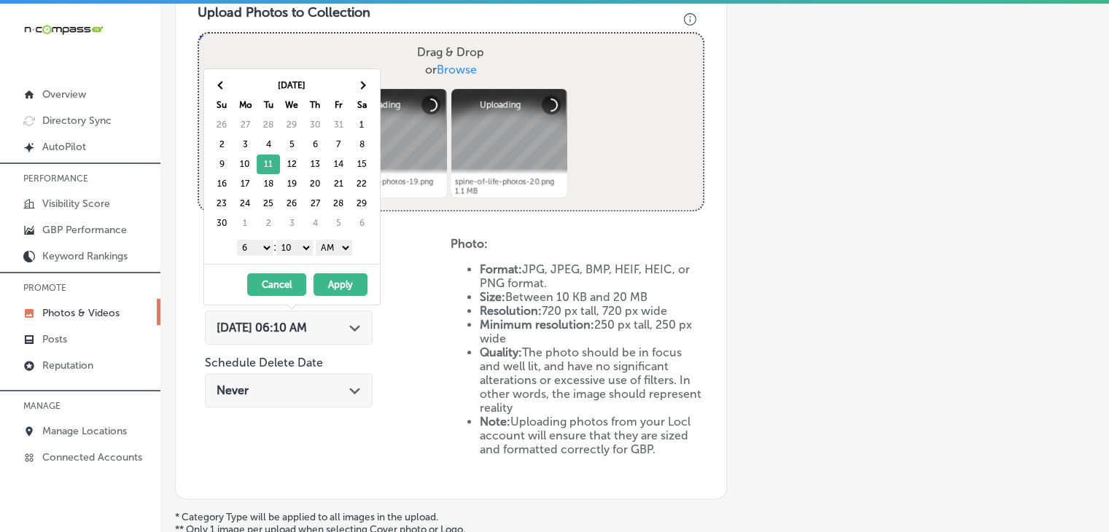
click at [245, 254] on select "1 2 3 4 5 6 7 8 9 10 11 12" at bounding box center [255, 248] width 36 height 16
click at [306, 244] on select "00 10 20 30 40 50" at bounding box center [294, 248] width 36 height 16
click at [331, 247] on select "AM PM" at bounding box center [334, 248] width 36 height 16
click at [328, 278] on button "Apply" at bounding box center [341, 285] width 54 height 23
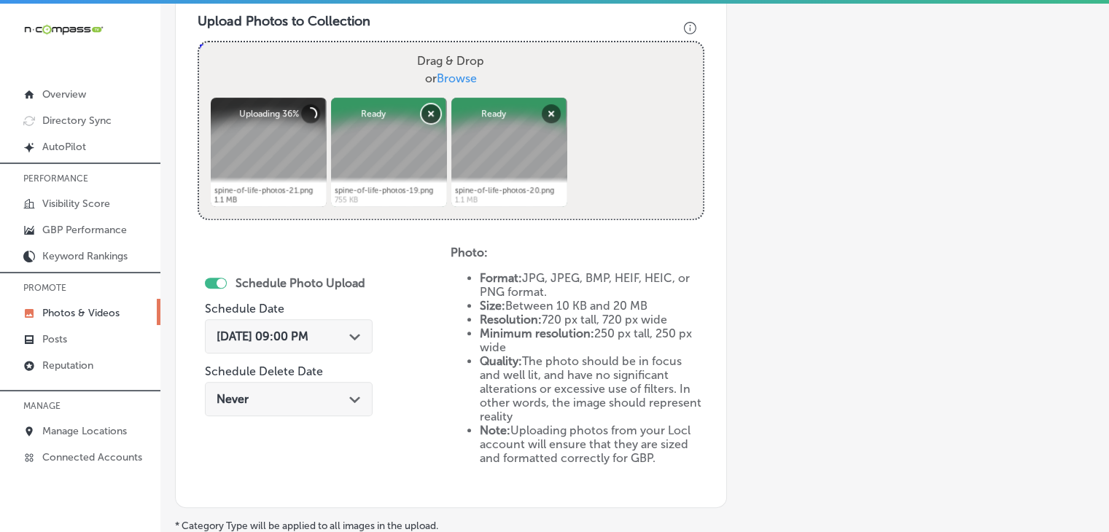
scroll to position [394, 0]
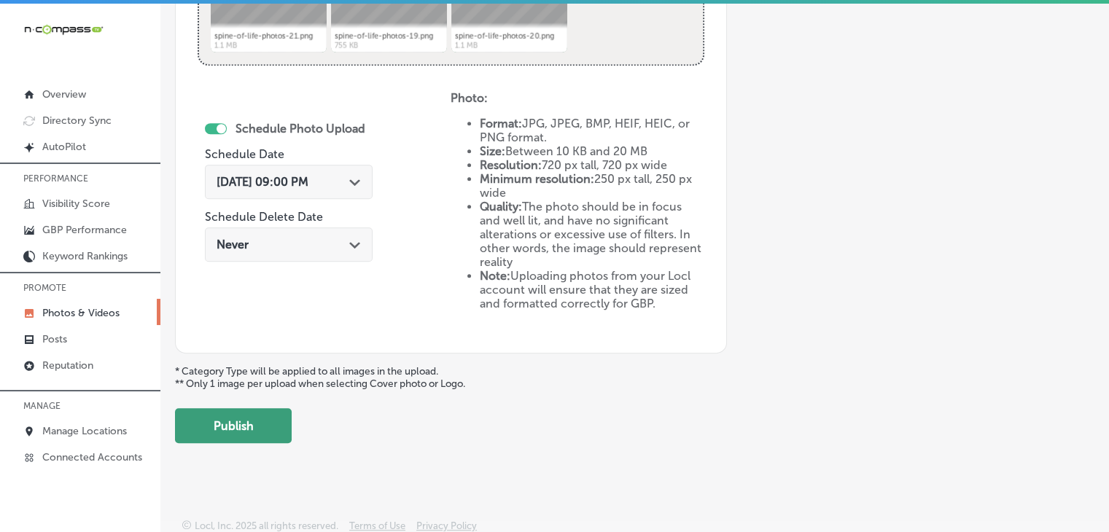
click at [268, 427] on button "Publish" at bounding box center [233, 425] width 117 height 35
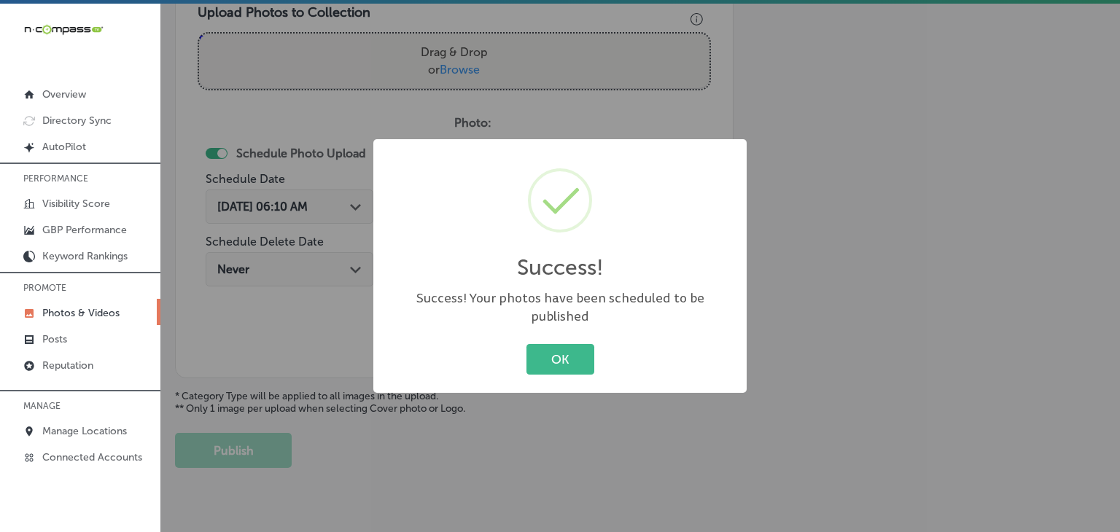
click at [369, 116] on div "Success! × Success! Your photos have been scheduled to be published OK Cancel" at bounding box center [560, 266] width 1120 height 532
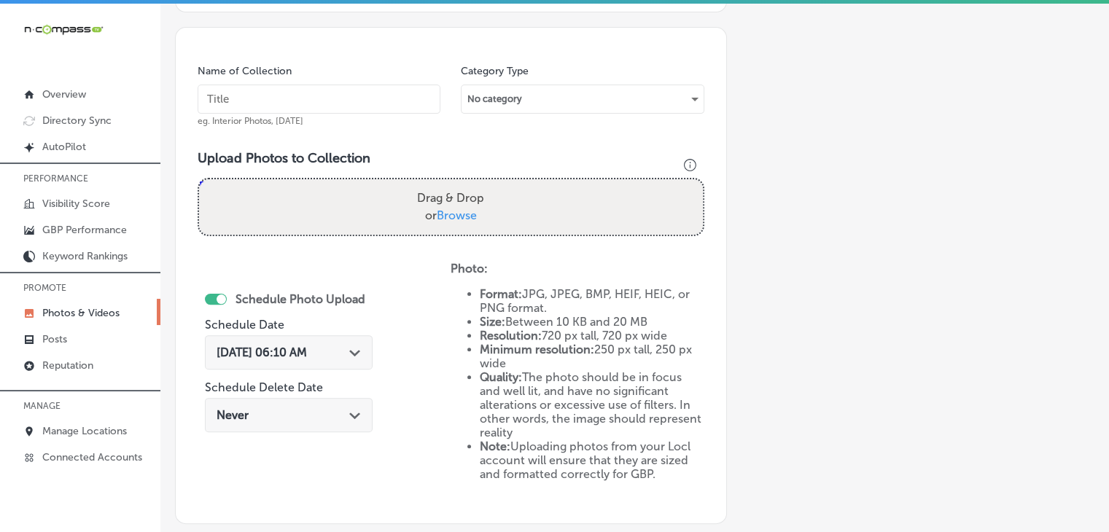
click at [358, 96] on input "text" at bounding box center [319, 99] width 243 height 29
paste input "Spine of Life Upper Cervical [MEDICAL_DATA], [DATE], Week"
click at [406, 108] on input "Spine of Life Upper Cervical [MEDICAL_DATA], [DATE], Week 4" at bounding box center [319, 99] width 243 height 29
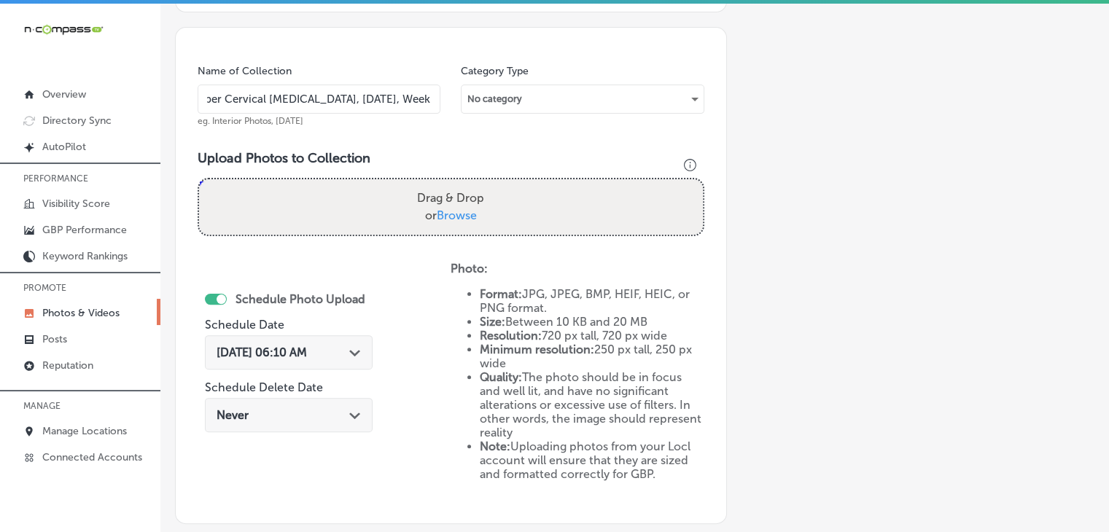
type input "Spine of Life Upper Cervical [MEDICAL_DATA], [DATE], Week 3"
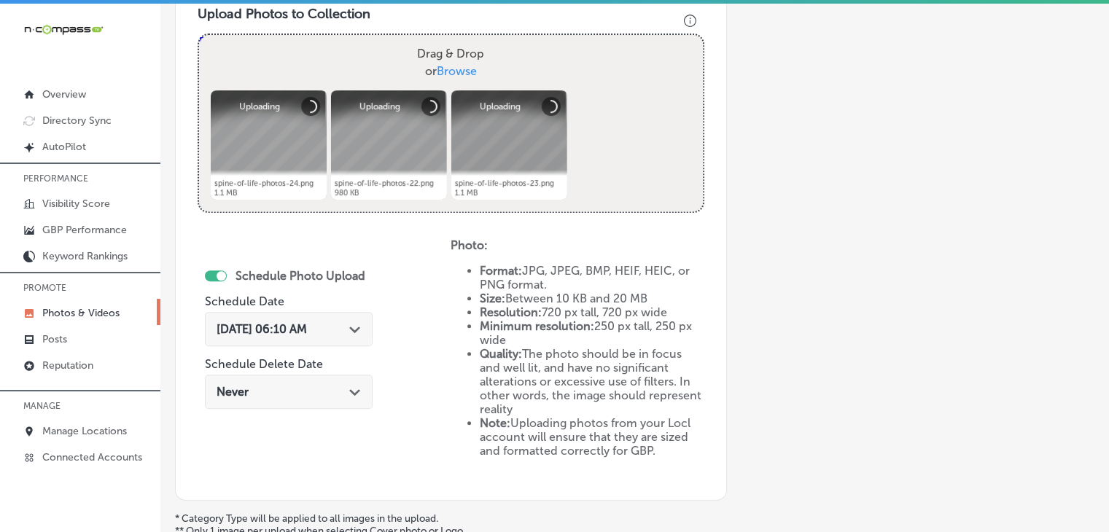
scroll to position [540, 0]
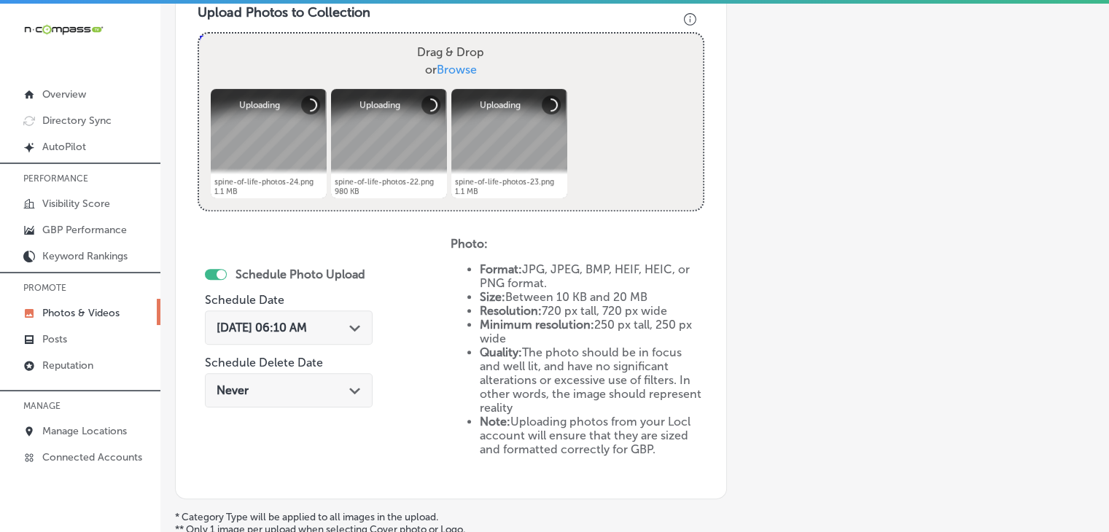
click at [338, 316] on div "[DATE] 06:10 AM Path Created with Sketch." at bounding box center [289, 328] width 168 height 34
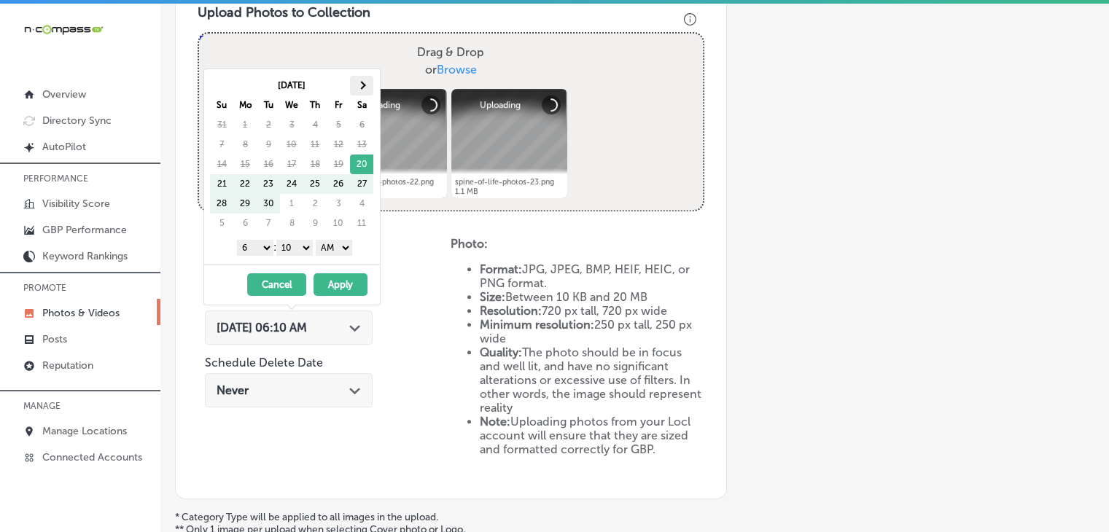
click at [370, 90] on th at bounding box center [361, 86] width 23 height 20
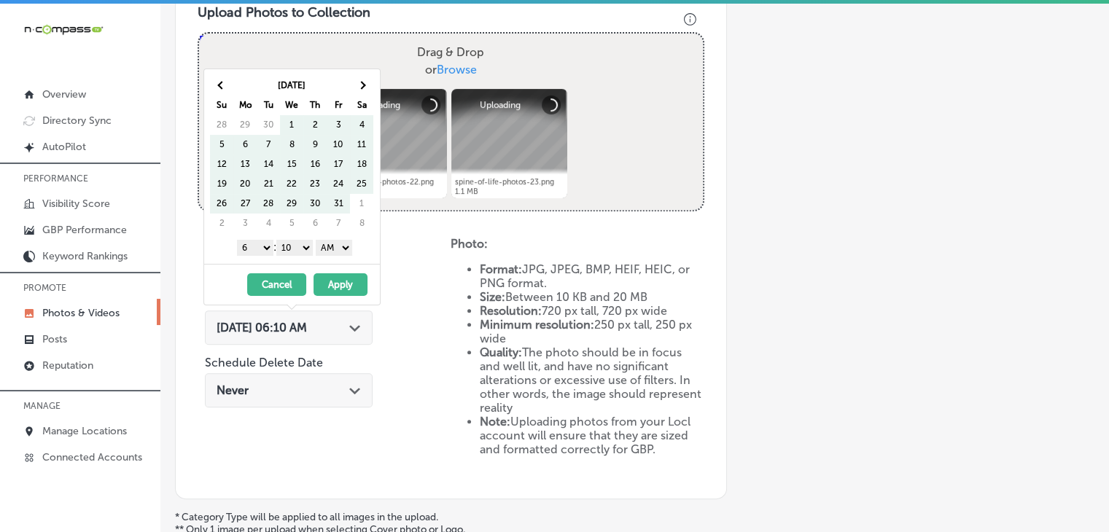
click at [370, 90] on th at bounding box center [361, 86] width 23 height 20
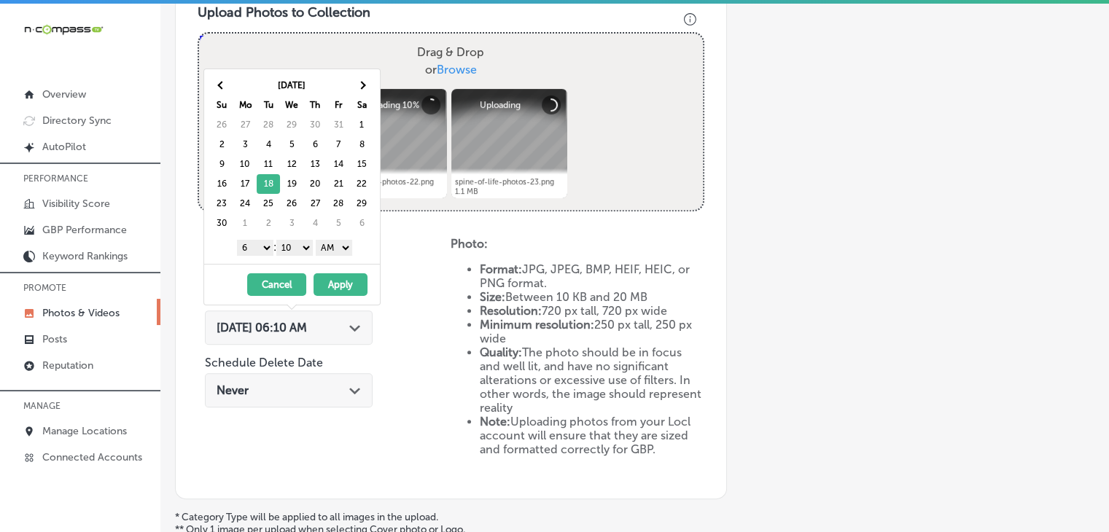
click at [266, 242] on select "1 2 3 4 5 6 7 8 9 10 11 12" at bounding box center [255, 248] width 36 height 16
click at [295, 247] on select "00 10 20 30 40 50" at bounding box center [294, 248] width 36 height 16
click at [330, 249] on select "AM PM" at bounding box center [334, 248] width 36 height 16
click at [338, 279] on button "Apply" at bounding box center [341, 285] width 54 height 23
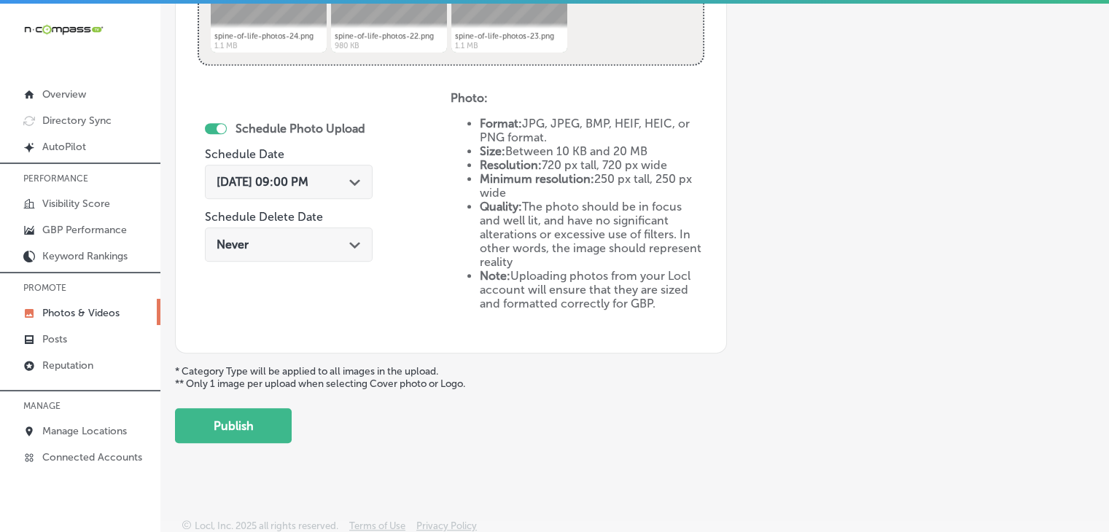
click at [271, 419] on button "Publish" at bounding box center [233, 425] width 117 height 35
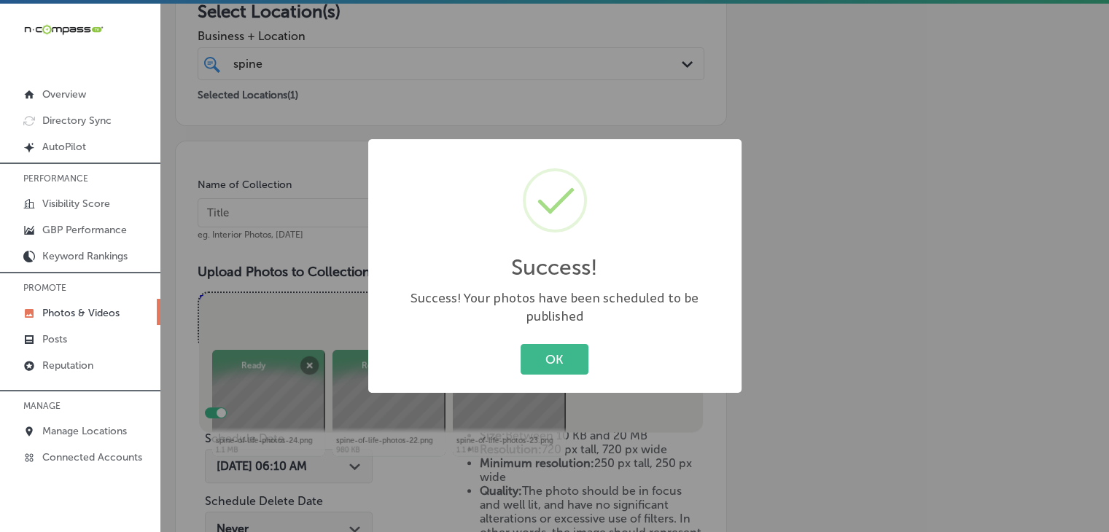
scroll to position [248, 0]
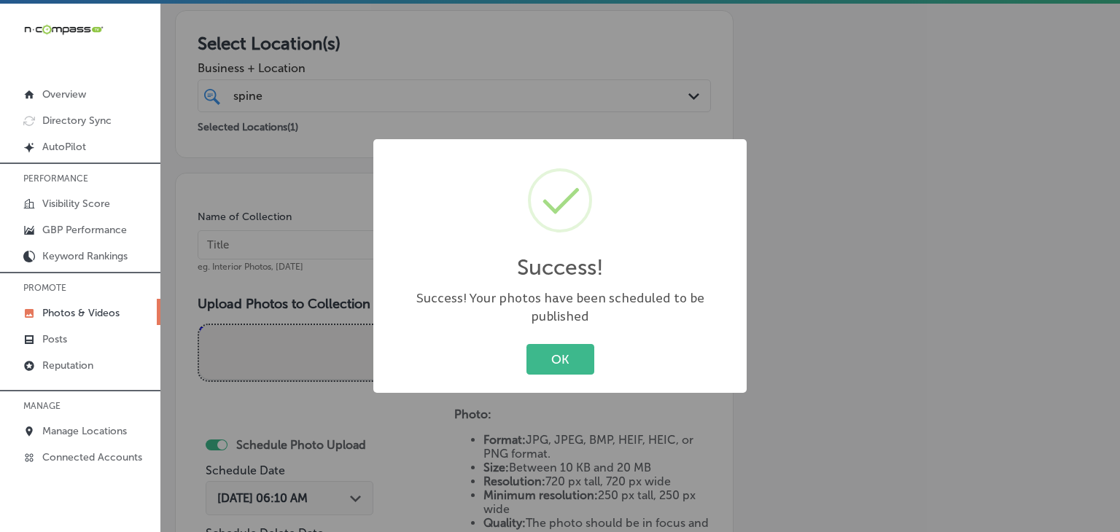
click at [346, 195] on div "Success! × Success! Your photos have been scheduled to be published OK Cancel" at bounding box center [560, 266] width 1120 height 532
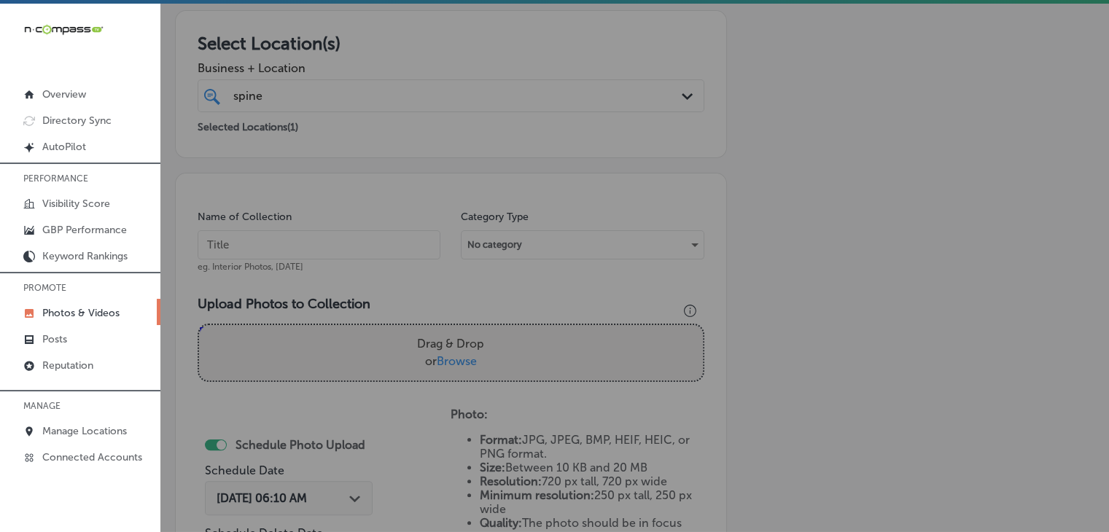
click at [351, 234] on input "text" at bounding box center [319, 244] width 243 height 29
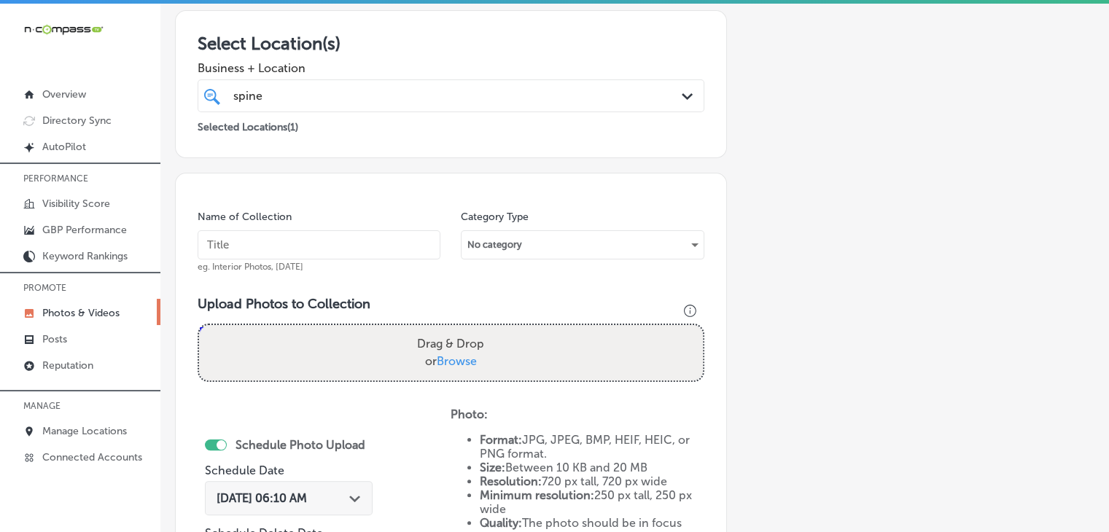
paste input "Spine of Life Upper Cervical [MEDICAL_DATA], [DATE], Week"
type input "Spine of Life Upper Cervical [MEDICAL_DATA], [DATE], Week 4"
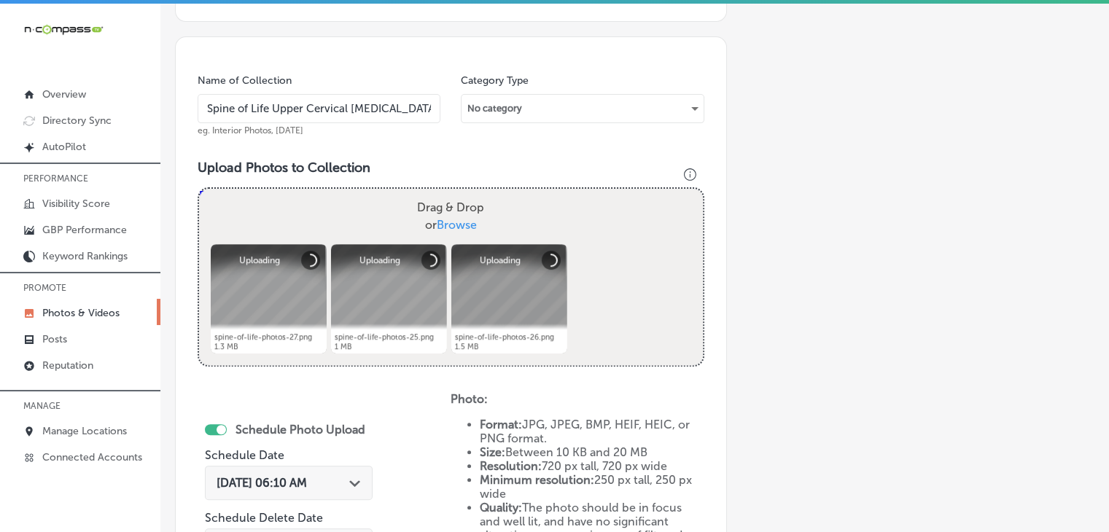
scroll to position [394, 0]
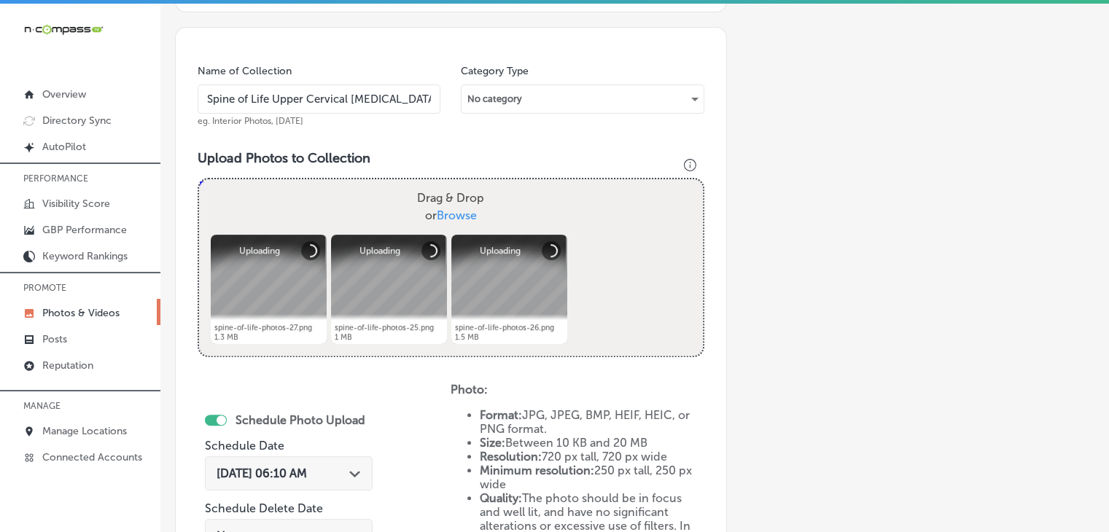
click at [274, 462] on div "[DATE] 06:10 AM Path Created with Sketch." at bounding box center [289, 474] width 168 height 34
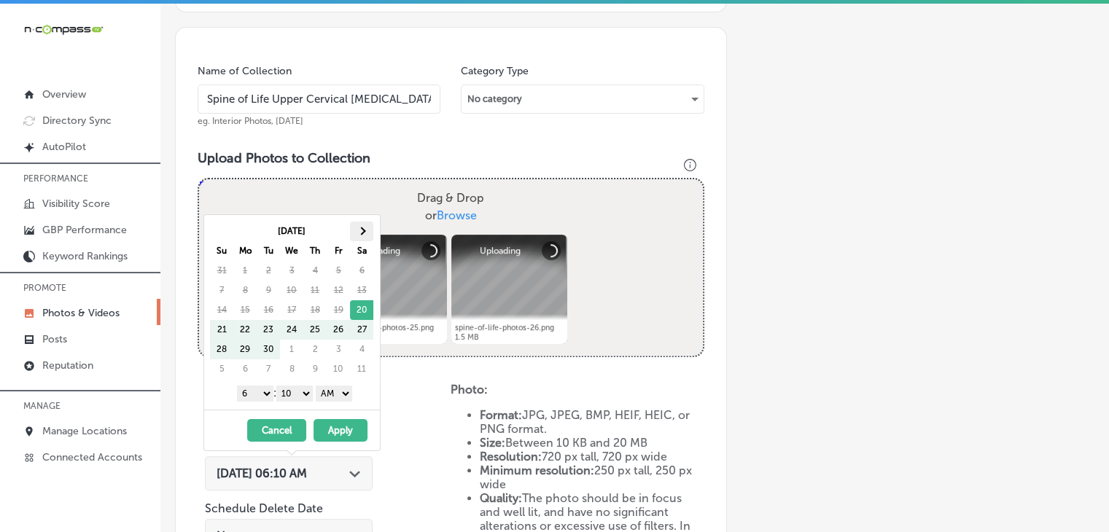
click at [357, 236] on th at bounding box center [361, 232] width 23 height 20
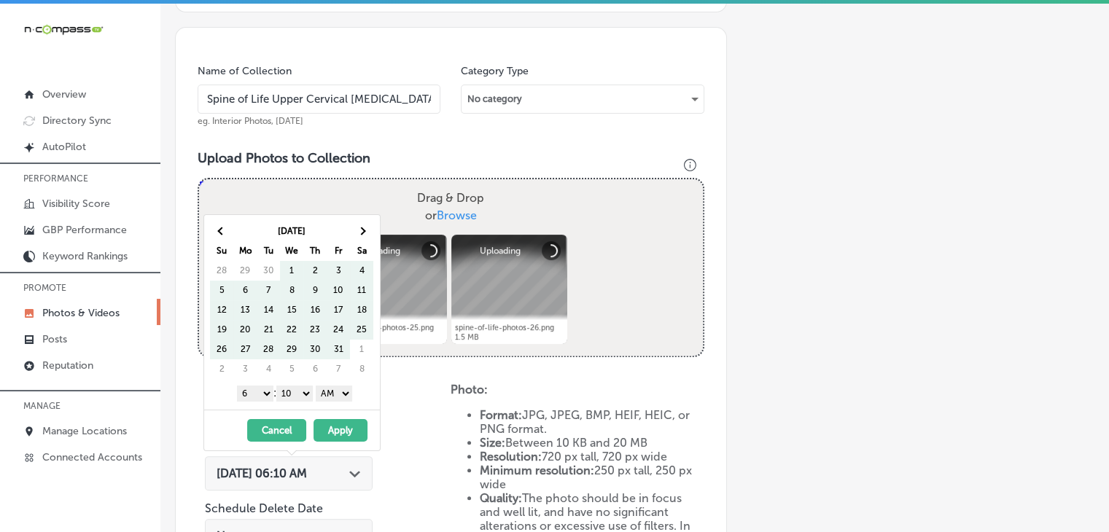
click at [357, 236] on th at bounding box center [361, 232] width 23 height 20
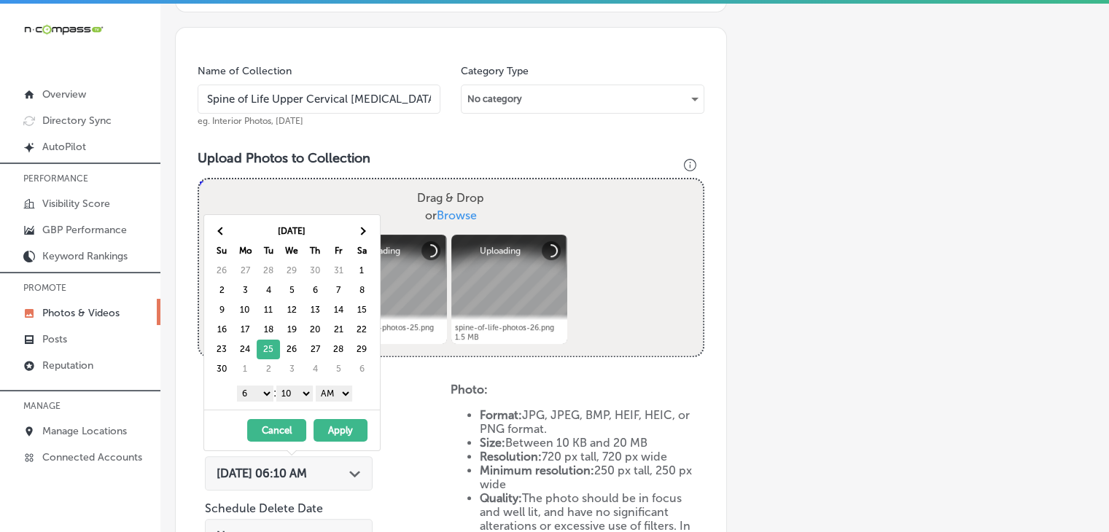
click at [259, 401] on div "1 2 3 4 5 6 7 8 9 10 11 12 : 00 10 20 30 40 50 AM PM" at bounding box center [295, 393] width 170 height 22
click at [262, 382] on div "1 2 3 4 5 6 7 8 9 10 11 12 : 00 10 20 30 40 50 AM PM" at bounding box center [295, 393] width 170 height 22
click at [260, 392] on select "1 2 3 4 5 6 7 8 9 10 11 12" at bounding box center [255, 394] width 36 height 16
drag, startPoint x: 286, startPoint y: 391, endPoint x: 290, endPoint y: 398, distance: 7.9
click at [286, 392] on select "00 10 20 30 40 50" at bounding box center [294, 394] width 36 height 16
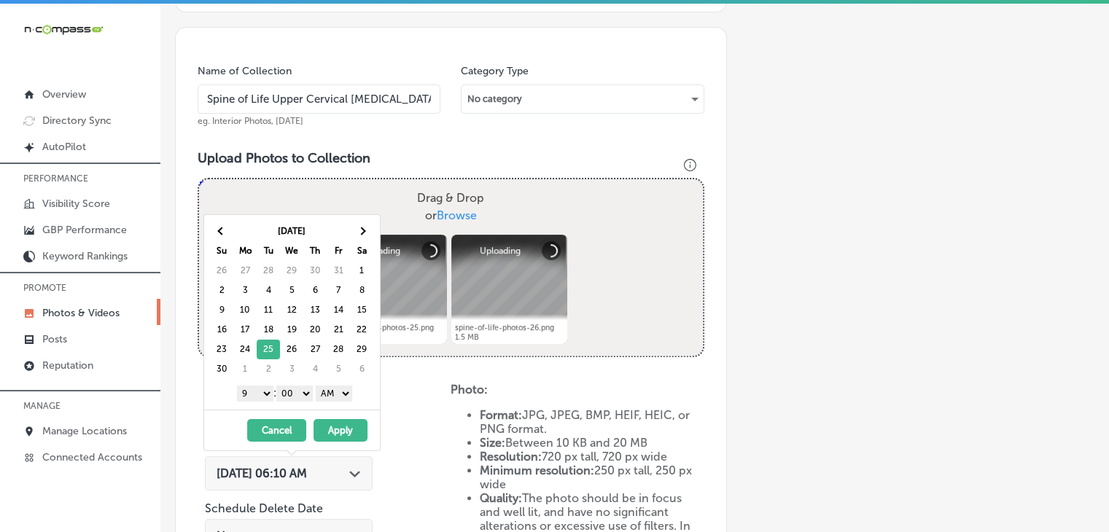
click at [318, 395] on div "1 2 3 4 5 6 7 8 9 10 11 12 : 00 10 20 30 40 50 AM PM" at bounding box center [295, 393] width 170 height 22
click at [333, 395] on select "AM PM" at bounding box center [334, 394] width 36 height 16
click at [333, 423] on button "Apply" at bounding box center [341, 430] width 54 height 23
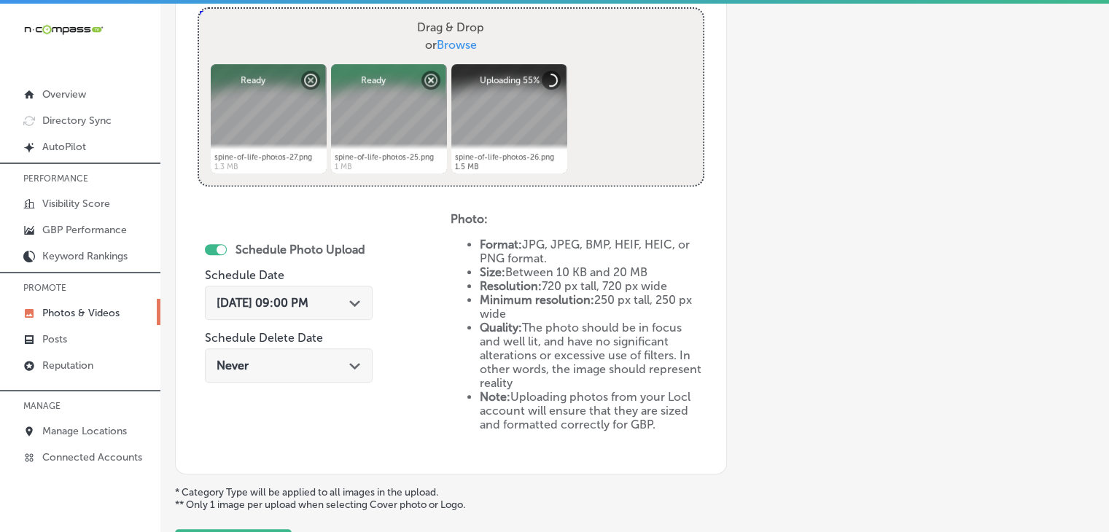
scroll to position [540, 0]
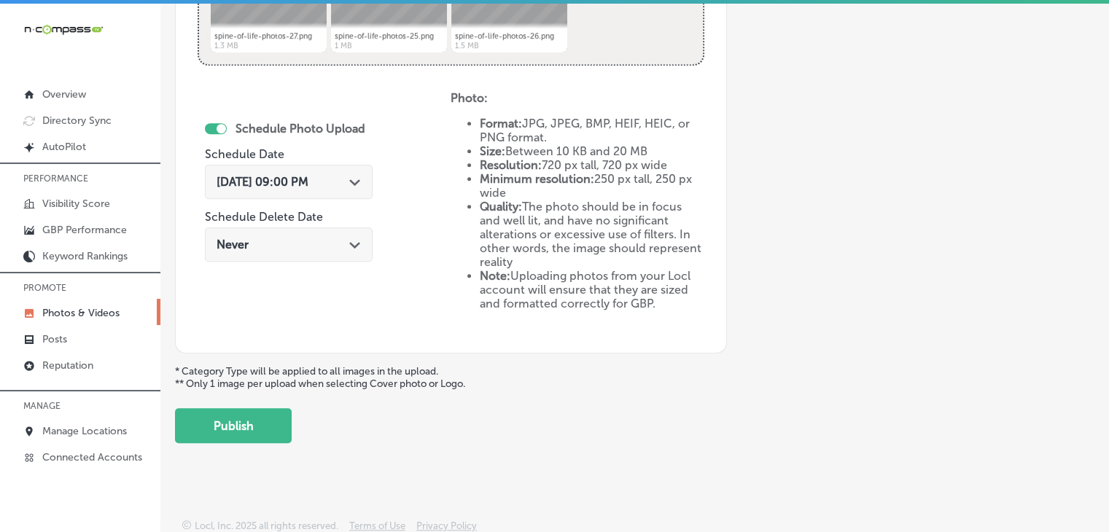
click at [271, 416] on button "Publish" at bounding box center [233, 425] width 117 height 35
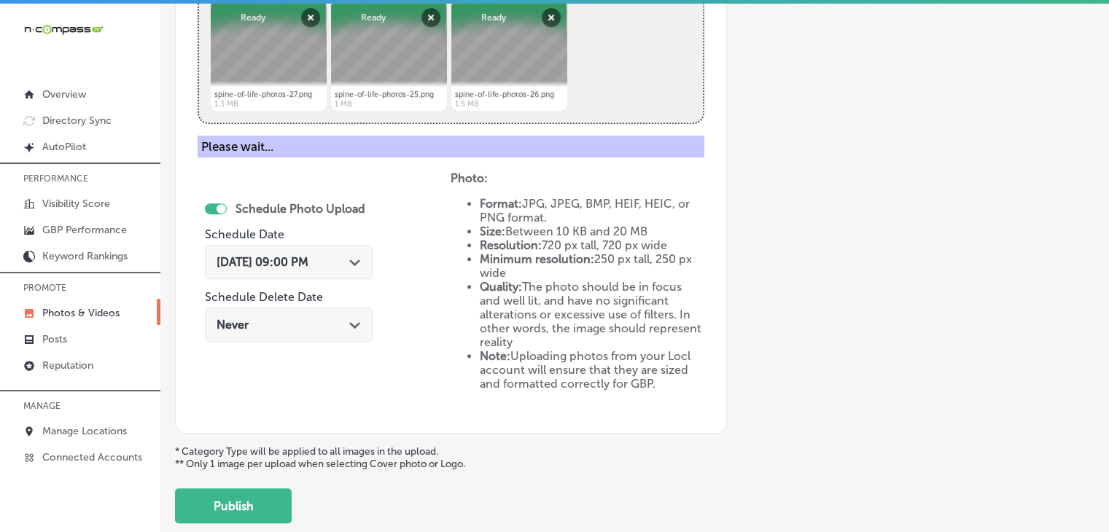
scroll to position [394, 0]
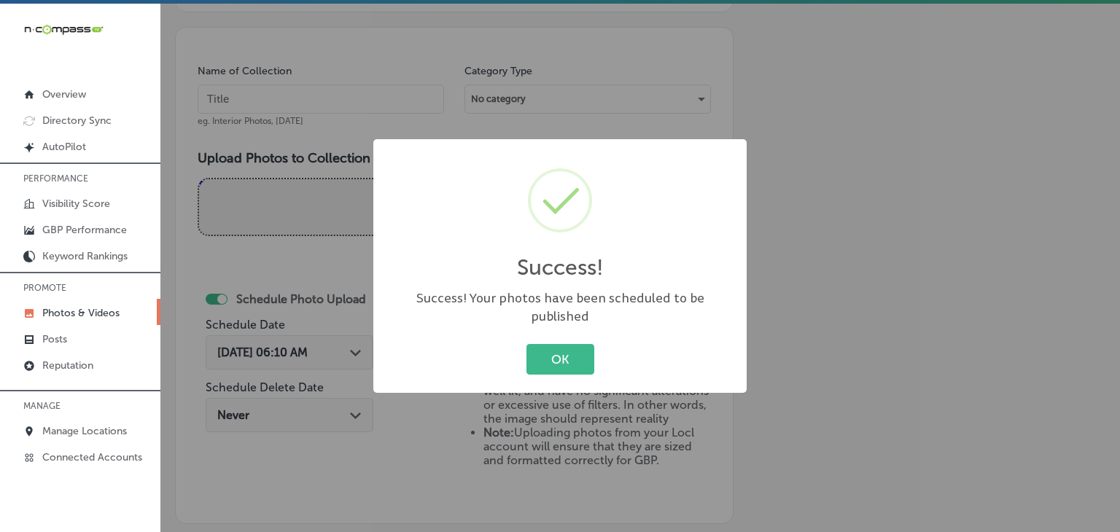
click at [359, 120] on div "Success! × Success! Your photos have been scheduled to be published OK Cancel" at bounding box center [560, 266] width 1120 height 532
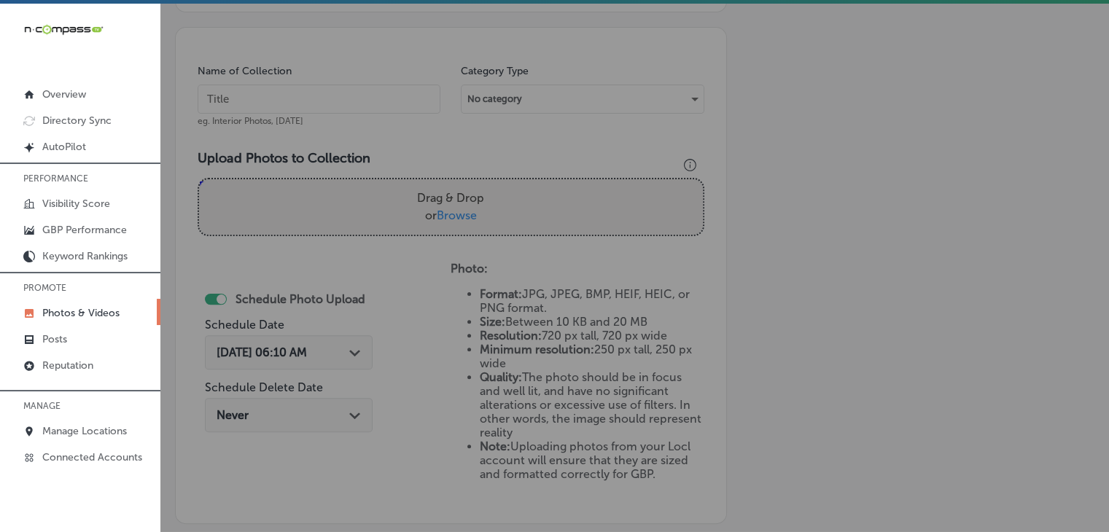
click at [370, 102] on input "text" at bounding box center [319, 99] width 243 height 29
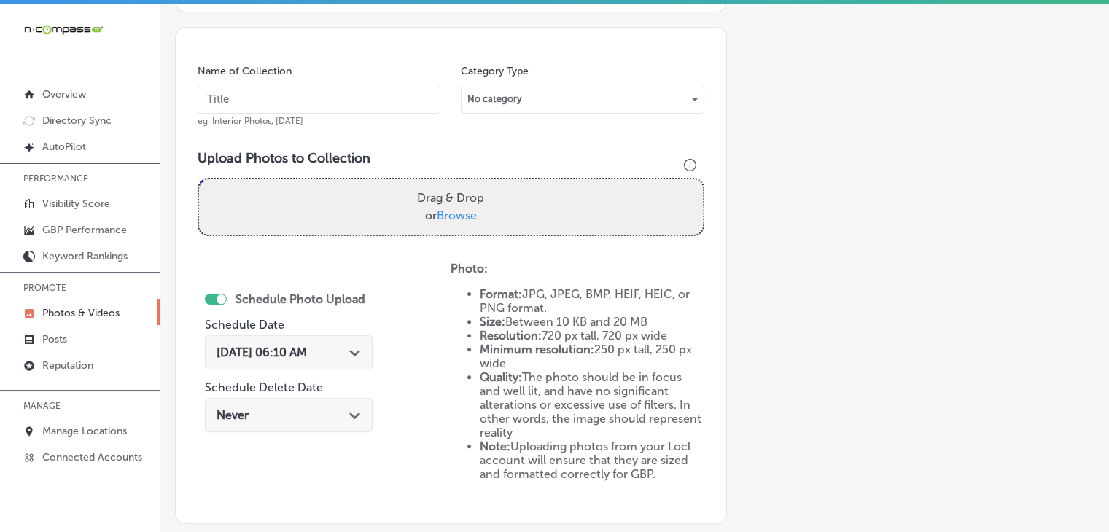
paste input "Spine of Life Upper Cervical [MEDICAL_DATA], [DATE], Week"
click at [360, 98] on input "Spine of Life Upper Cervical [MEDICAL_DATA], [DATE], Week" at bounding box center [319, 99] width 243 height 29
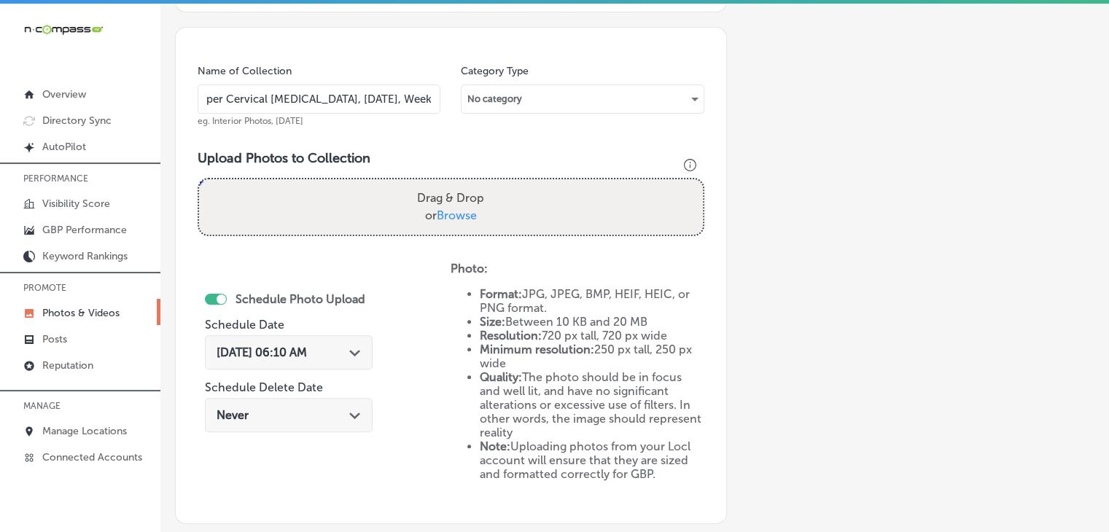
type input "Spine of Life Upper Cervical [MEDICAL_DATA], [DATE], Week 1"
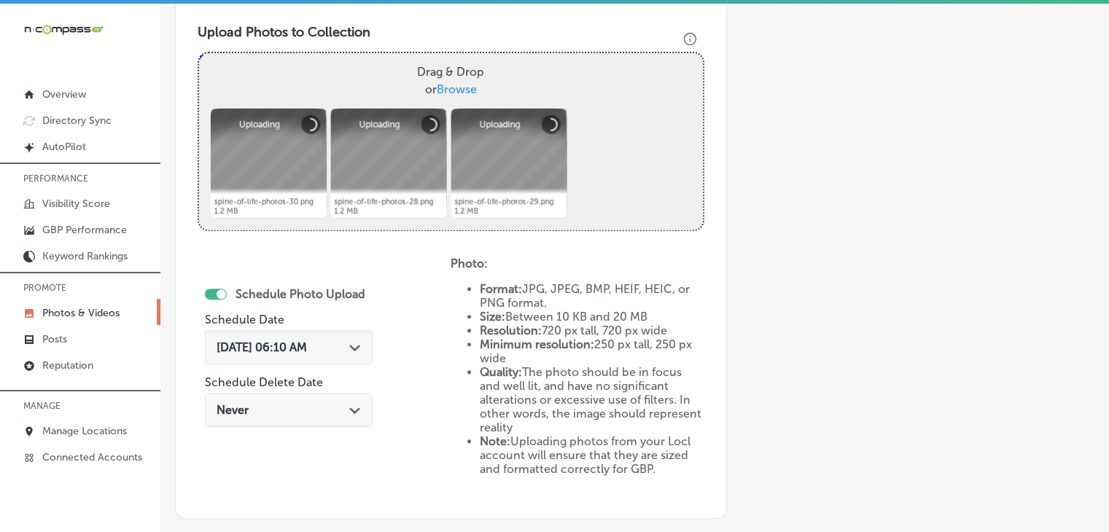
scroll to position [540, 0]
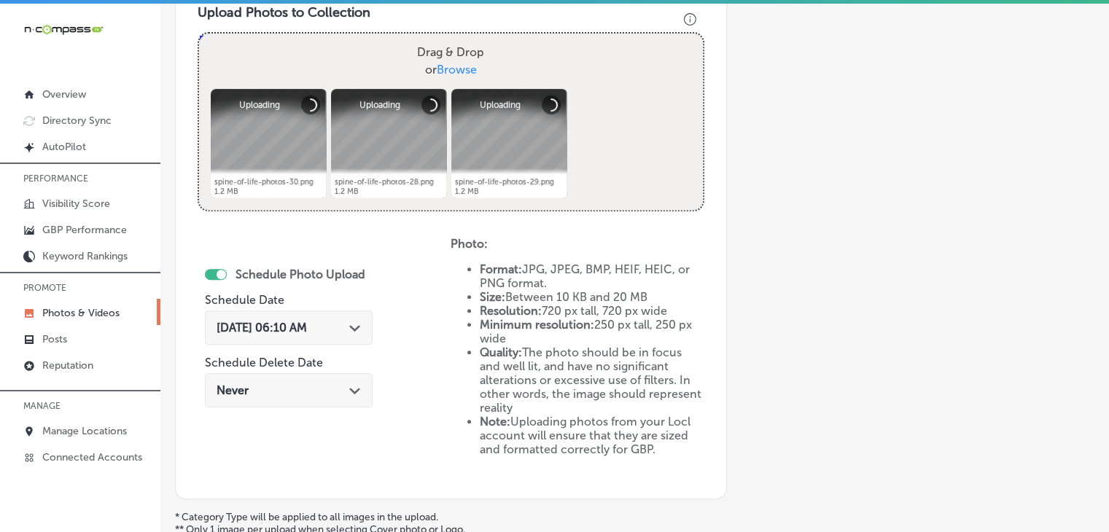
click at [280, 339] on div "[DATE] 06:10 AM Path Created with Sketch." at bounding box center [289, 328] width 168 height 34
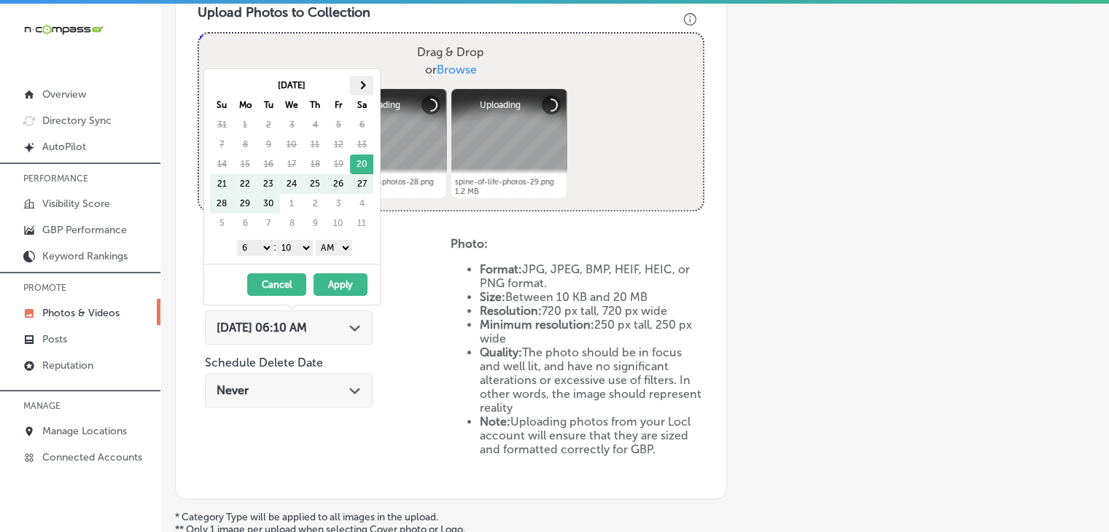
click at [362, 93] on th at bounding box center [361, 86] width 23 height 20
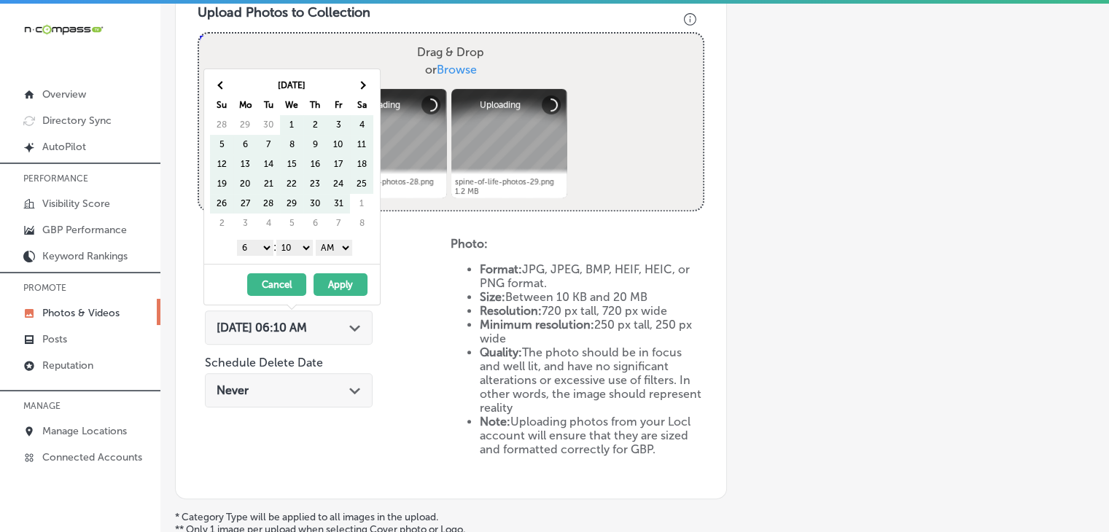
click at [362, 93] on th at bounding box center [361, 86] width 23 height 20
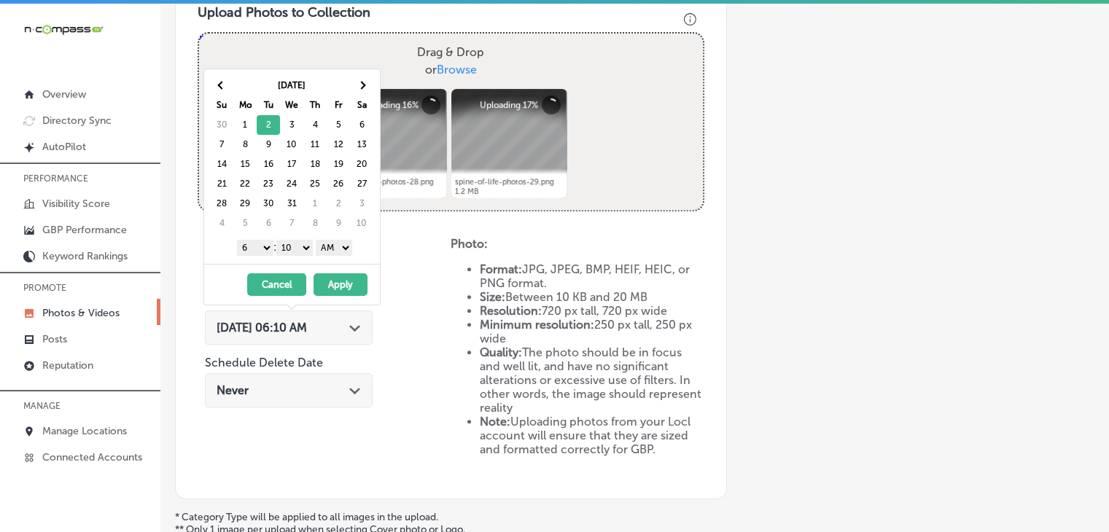
click at [257, 254] on select "1 2 3 4 5 6 7 8 9 10 11 12" at bounding box center [255, 248] width 36 height 16
click at [284, 254] on select "00 10 20 30 40 50" at bounding box center [294, 248] width 36 height 16
click at [328, 248] on select "AM PM" at bounding box center [334, 248] width 36 height 16
click at [333, 276] on button "Apply" at bounding box center [341, 285] width 54 height 23
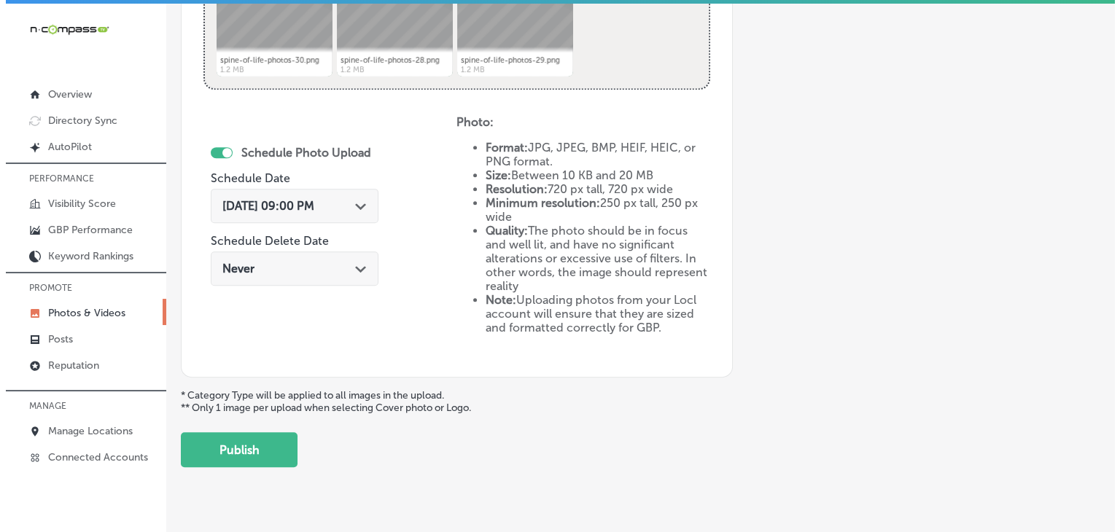
scroll to position [686, 0]
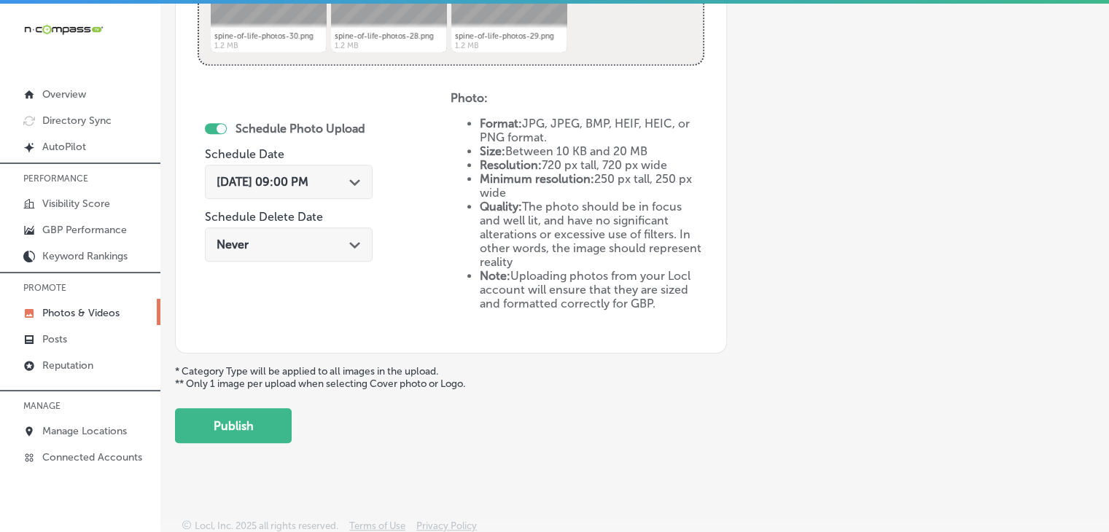
click at [274, 427] on button "Publish" at bounding box center [233, 425] width 117 height 35
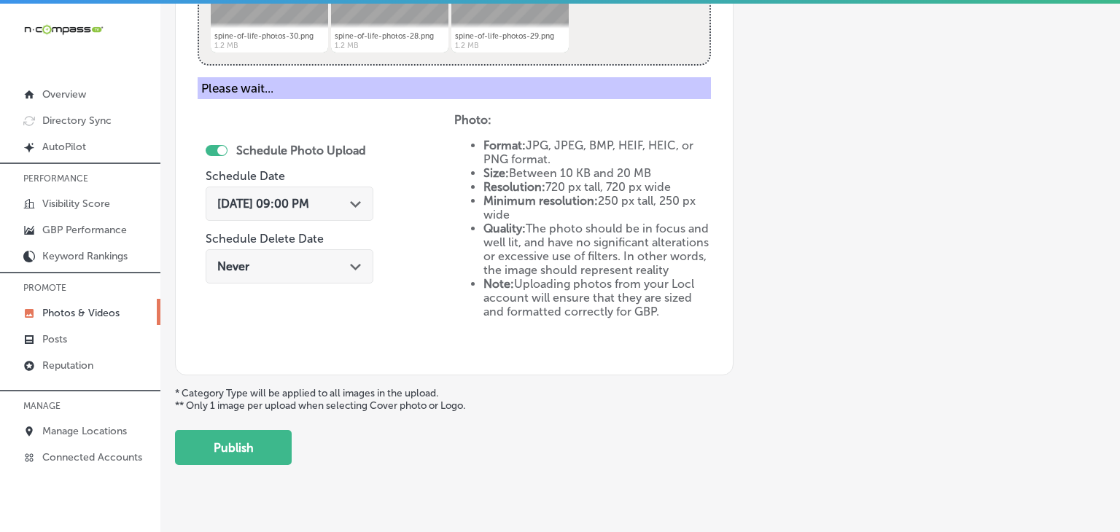
scroll to position [565, 0]
